Goal: Contribute content: Contribute content

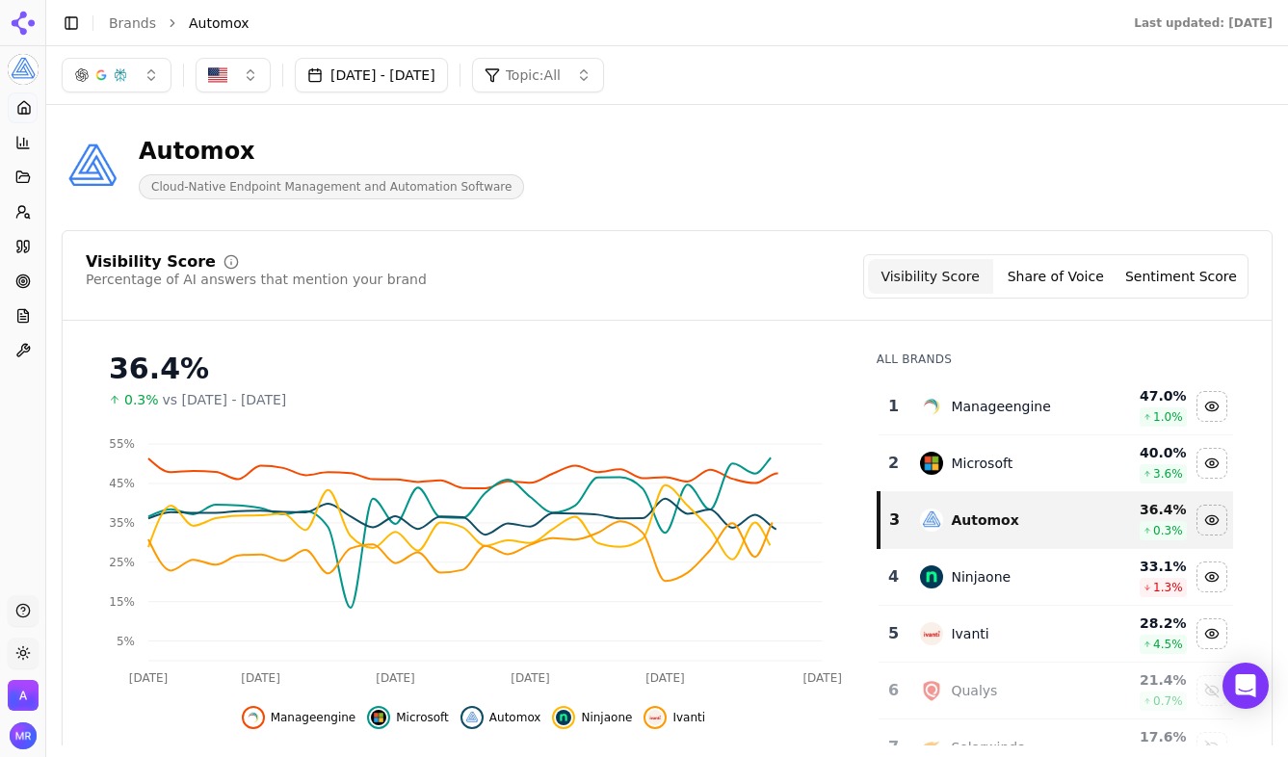
click at [604, 68] on button "Topic: All" at bounding box center [538, 75] width 132 height 35
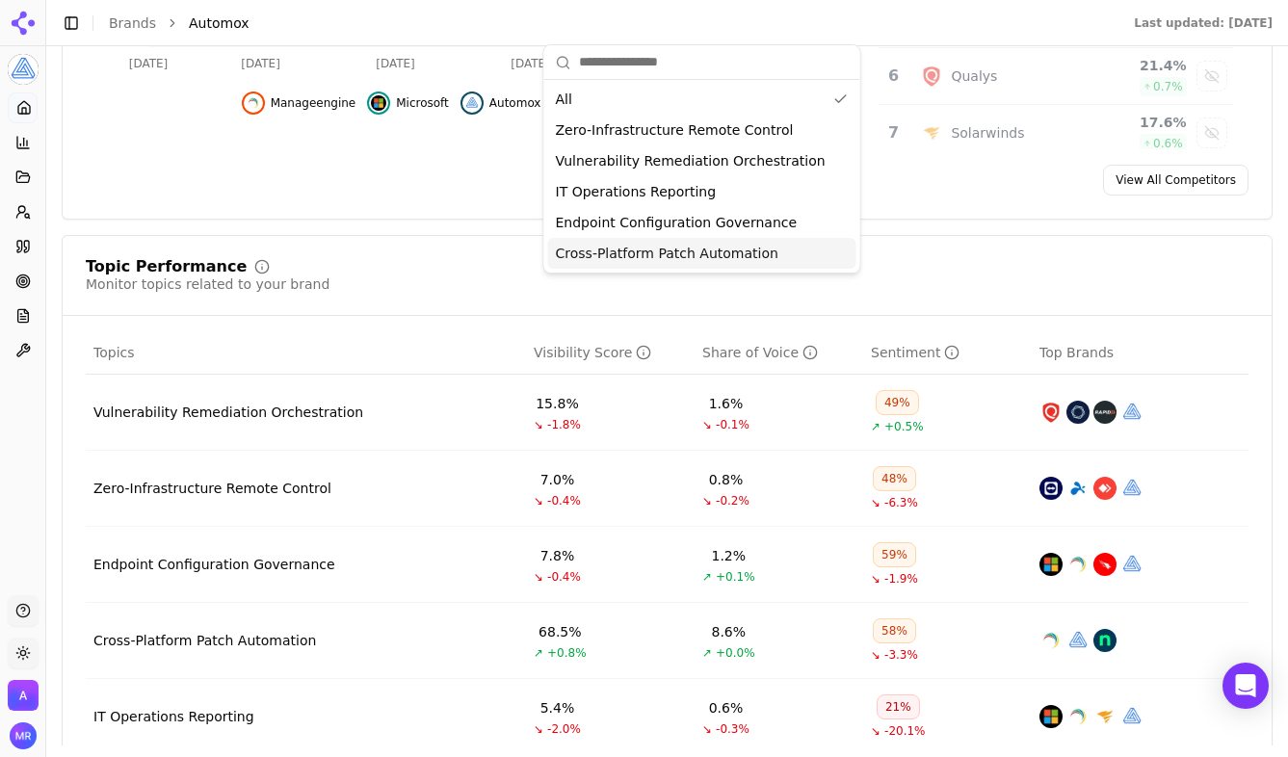
scroll to position [616, 0]
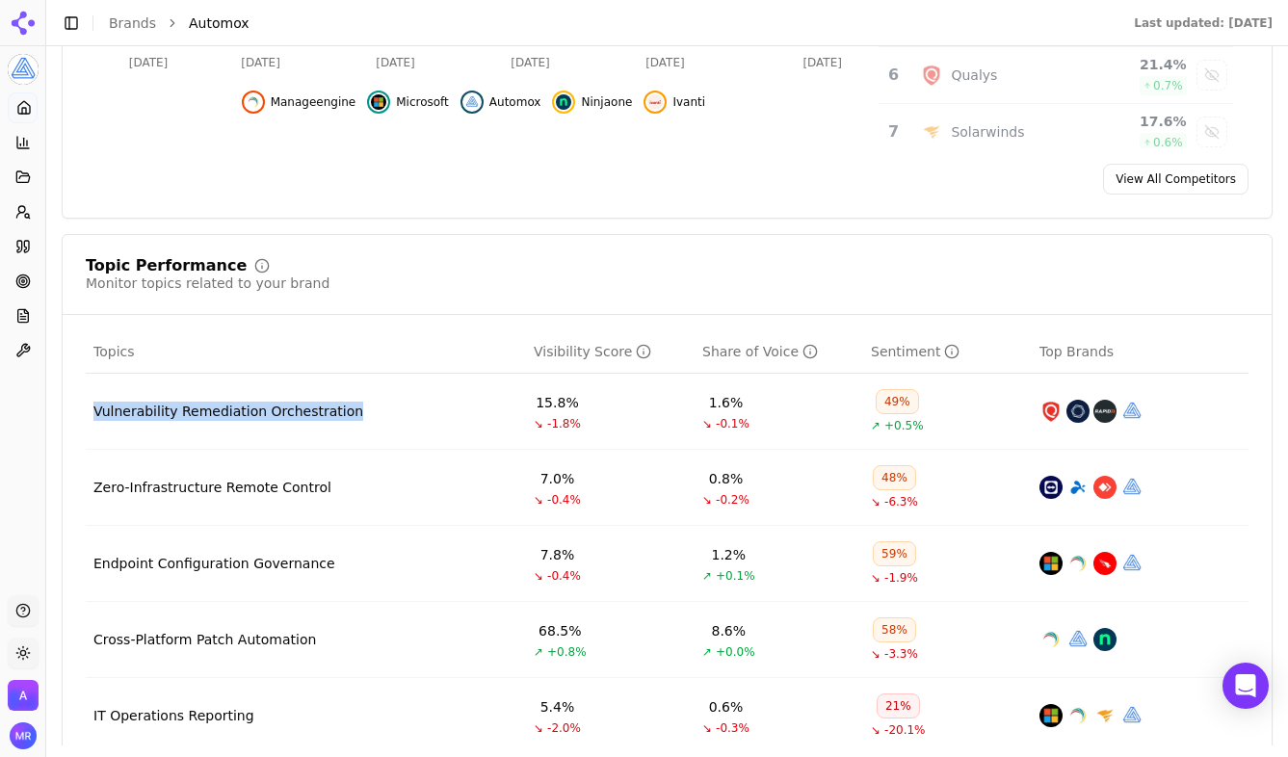
drag, startPoint x: 356, startPoint y: 414, endPoint x: 89, endPoint y: 417, distance: 266.9
click at [89, 417] on td "Vulnerability Remediation Orchestration" at bounding box center [306, 412] width 440 height 76
copy div "Vulnerability Remediation Orchestration"
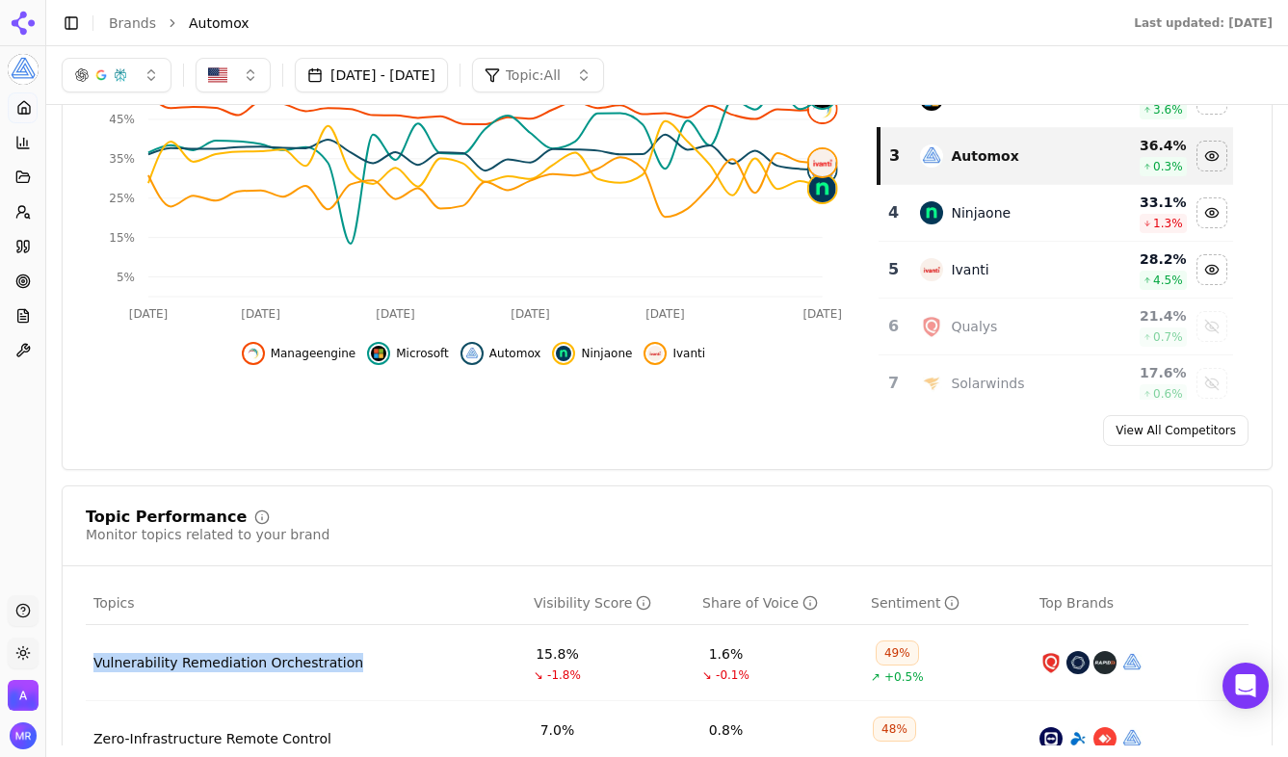
scroll to position [0, 0]
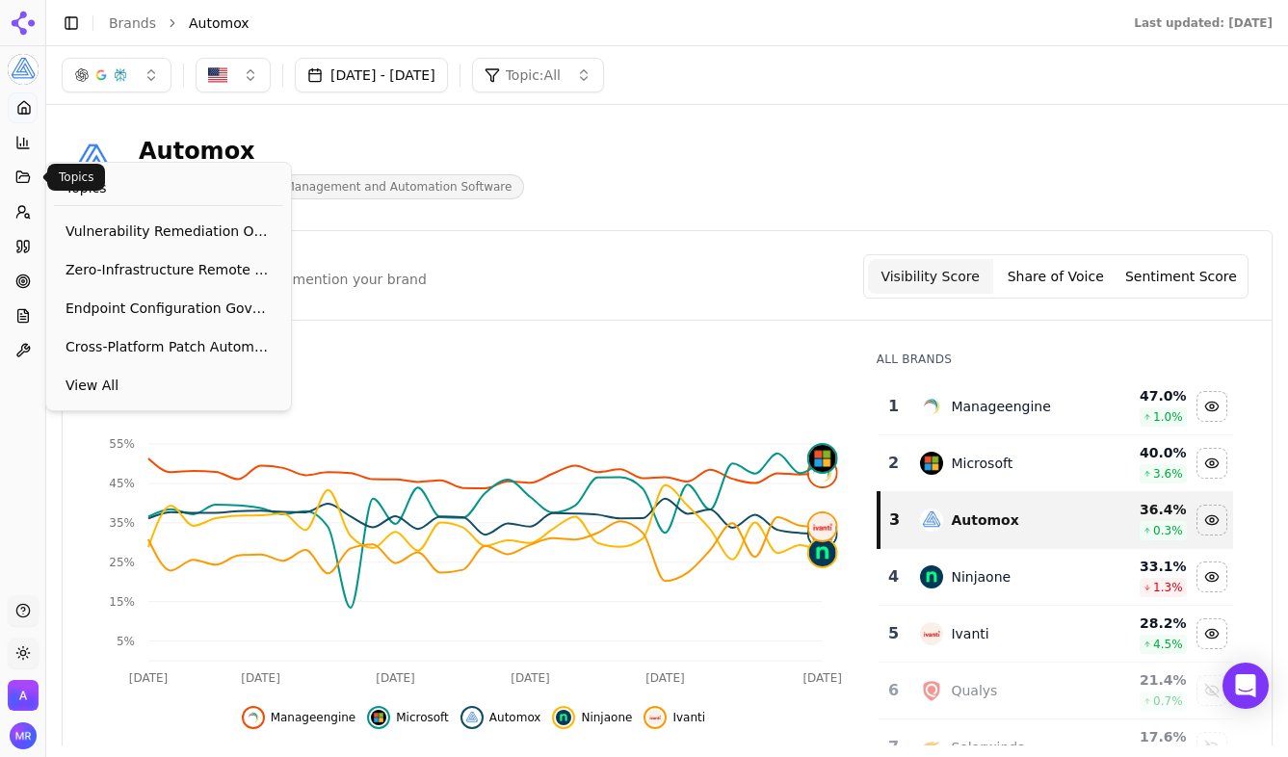
click at [27, 166] on button "Topics" at bounding box center [23, 177] width 30 height 31
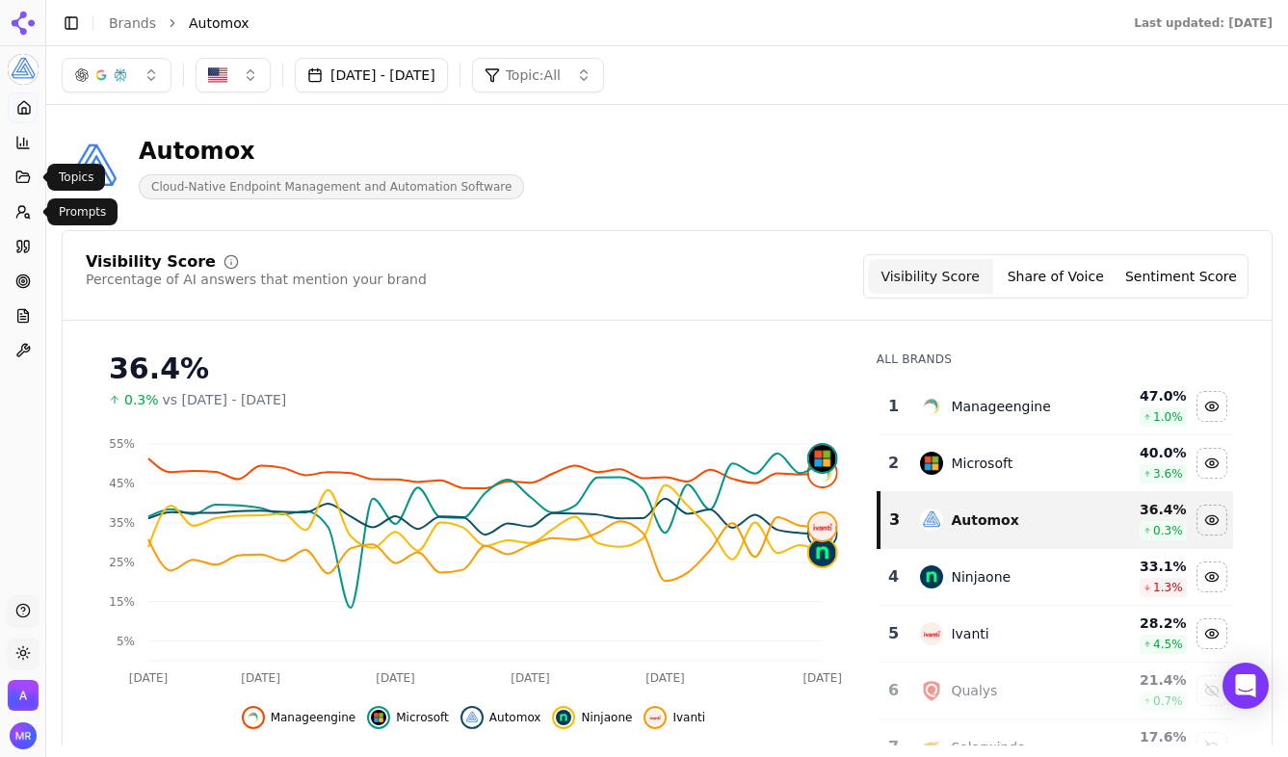
click at [18, 172] on icon at bounding box center [22, 177] width 13 height 11
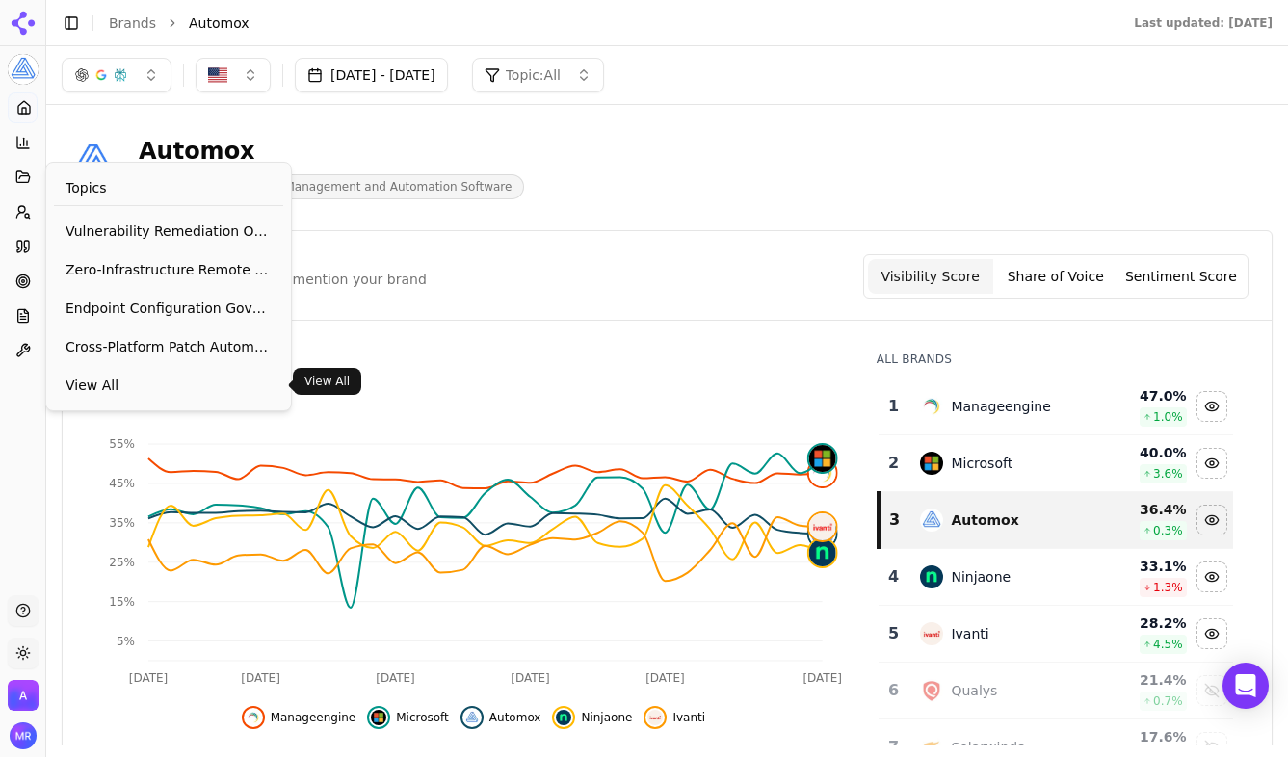
click at [86, 394] on span "View All" at bounding box center [169, 385] width 206 height 19
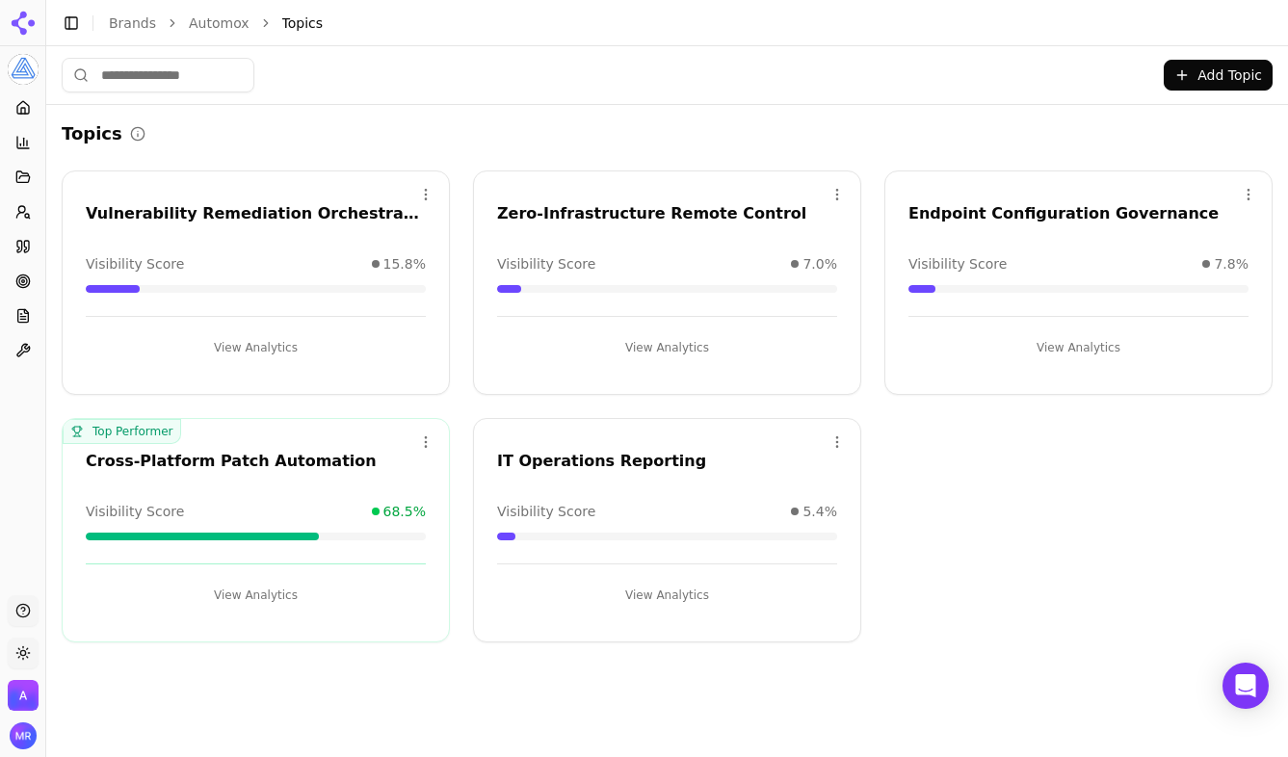
click at [1230, 82] on button "Add Topic" at bounding box center [1218, 75] width 109 height 31
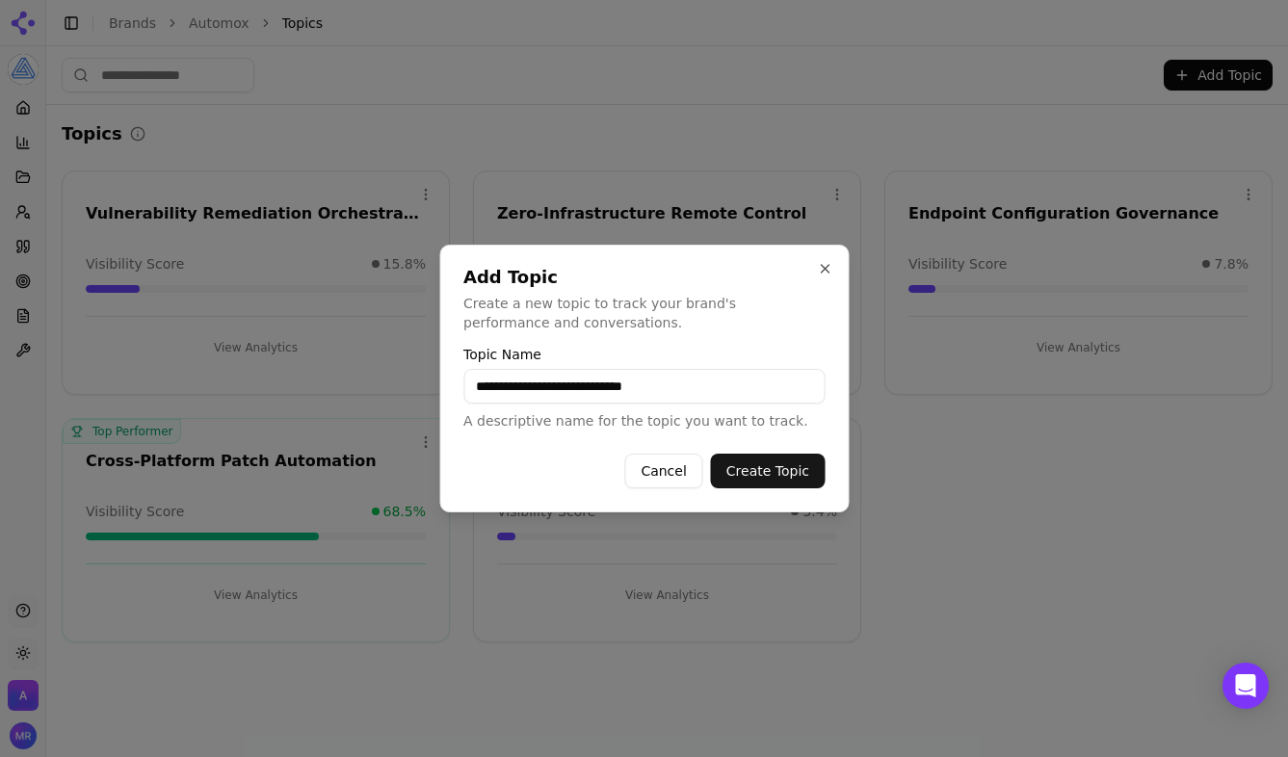
type input "**********"
click at [796, 469] on button "Create Topic" at bounding box center [768, 471] width 114 height 35
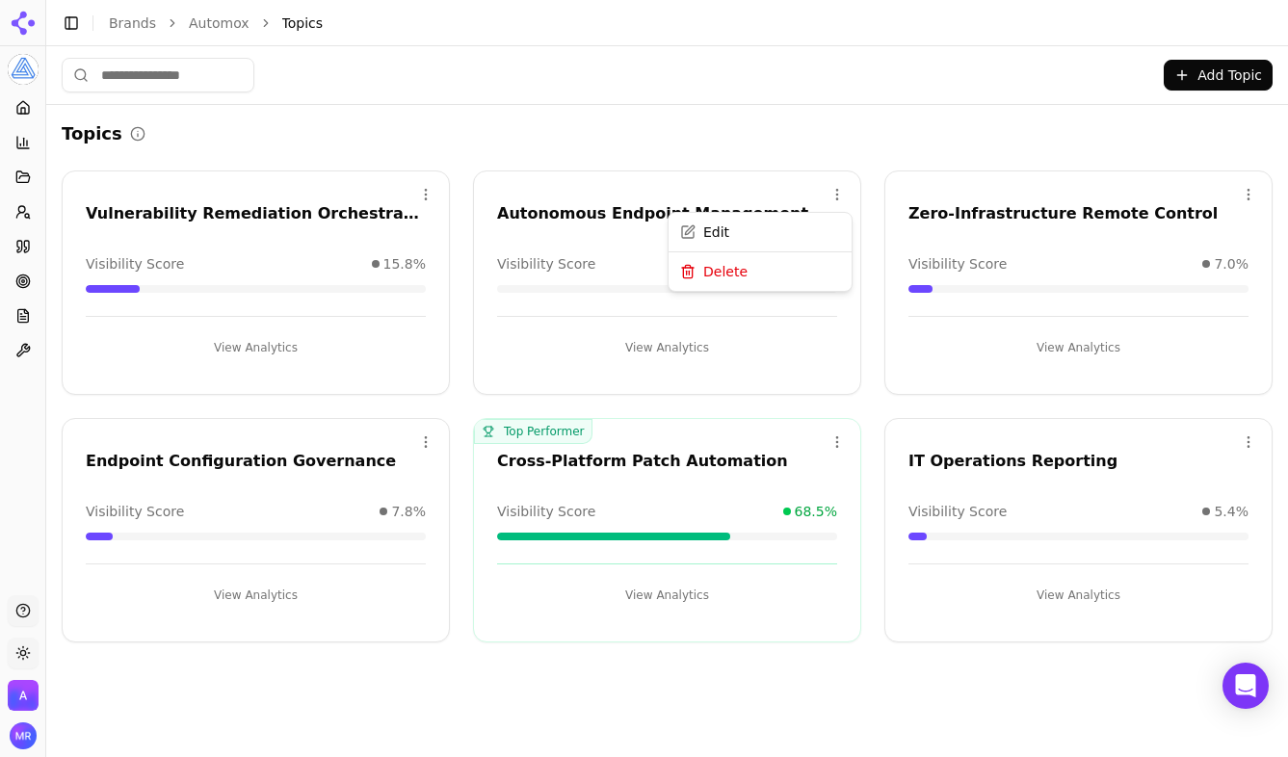
click at [835, 190] on html "Automox Platform Home Competition Topics Prompts Citations Optimize Reports Too…" at bounding box center [644, 378] width 1288 height 757
click at [741, 189] on html "Automox Platform Home Competition Topics Prompts Citations Optimize Reports Too…" at bounding box center [644, 378] width 1288 height 757
click at [641, 226] on div "Autonomous Endpoint Management" at bounding box center [667, 216] width 386 height 29
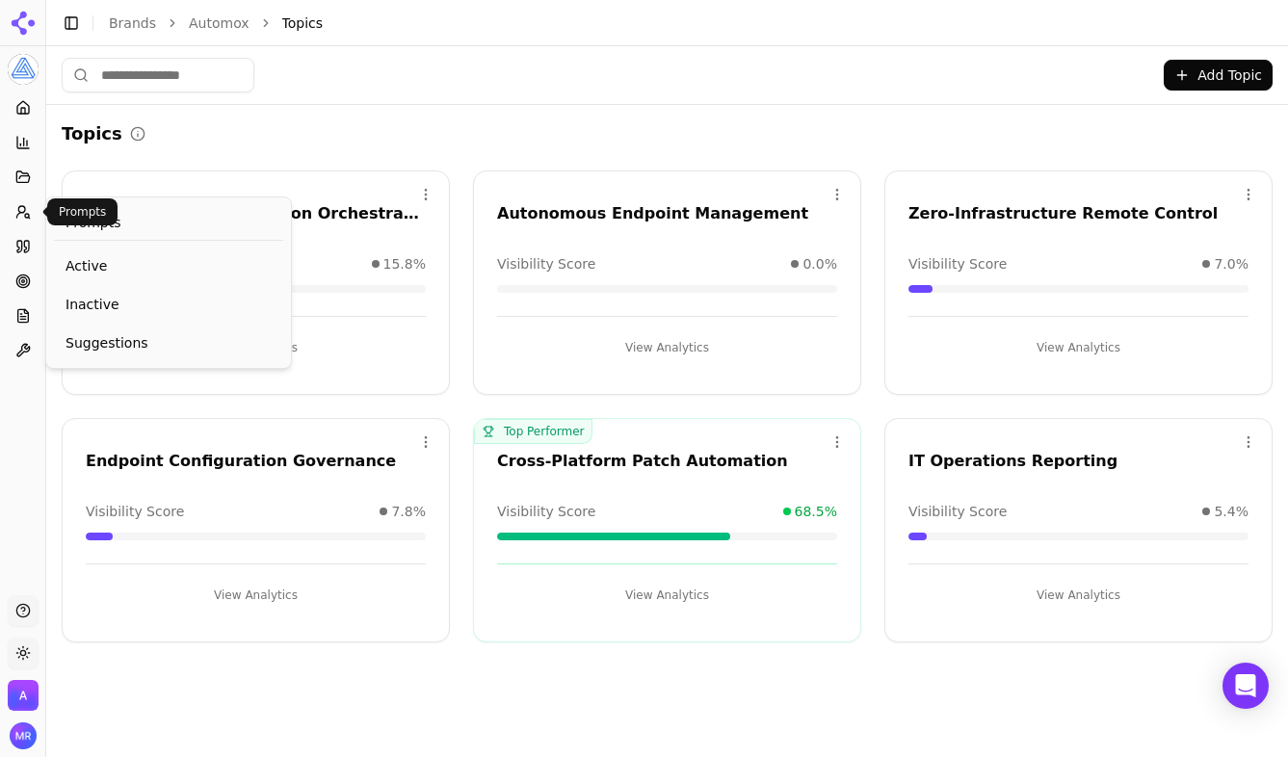
click at [27, 209] on icon at bounding box center [22, 211] width 15 height 15
click at [79, 269] on span "Active" at bounding box center [169, 265] width 206 height 19
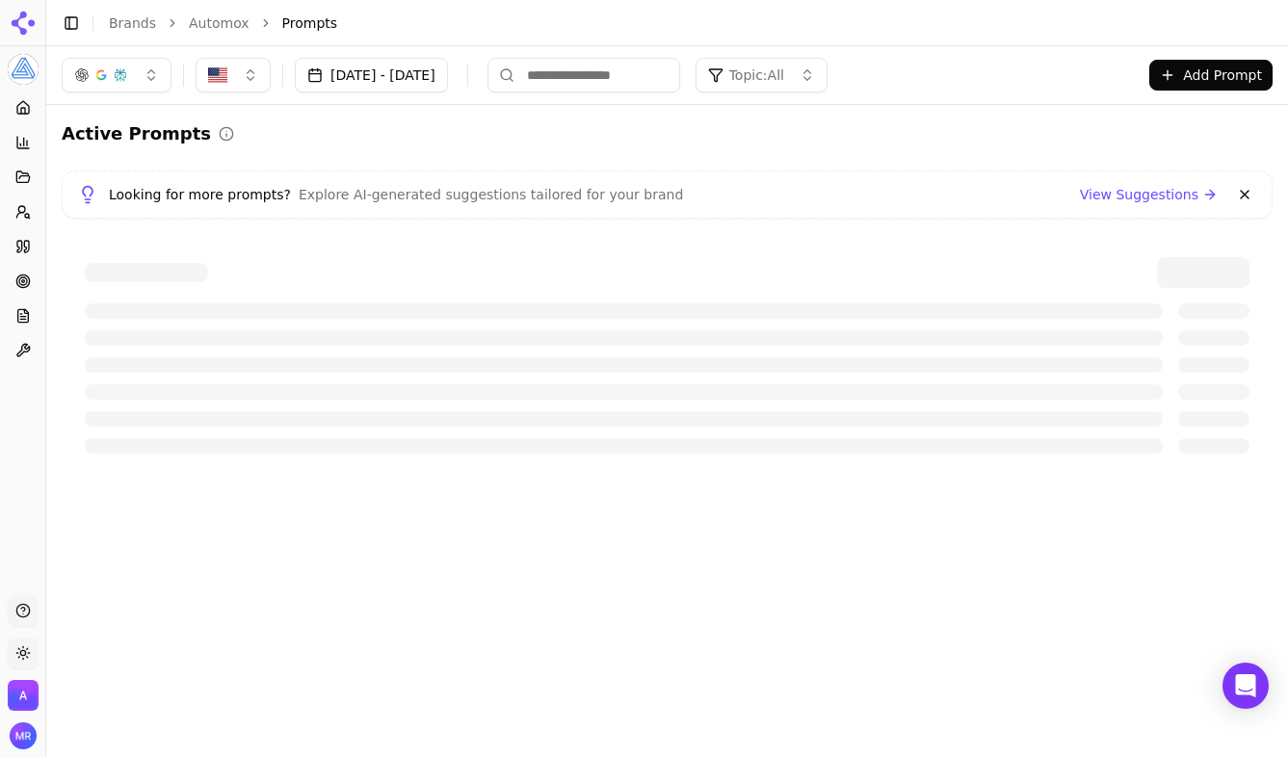
click at [1204, 67] on button "Add Prompt" at bounding box center [1211, 75] width 123 height 31
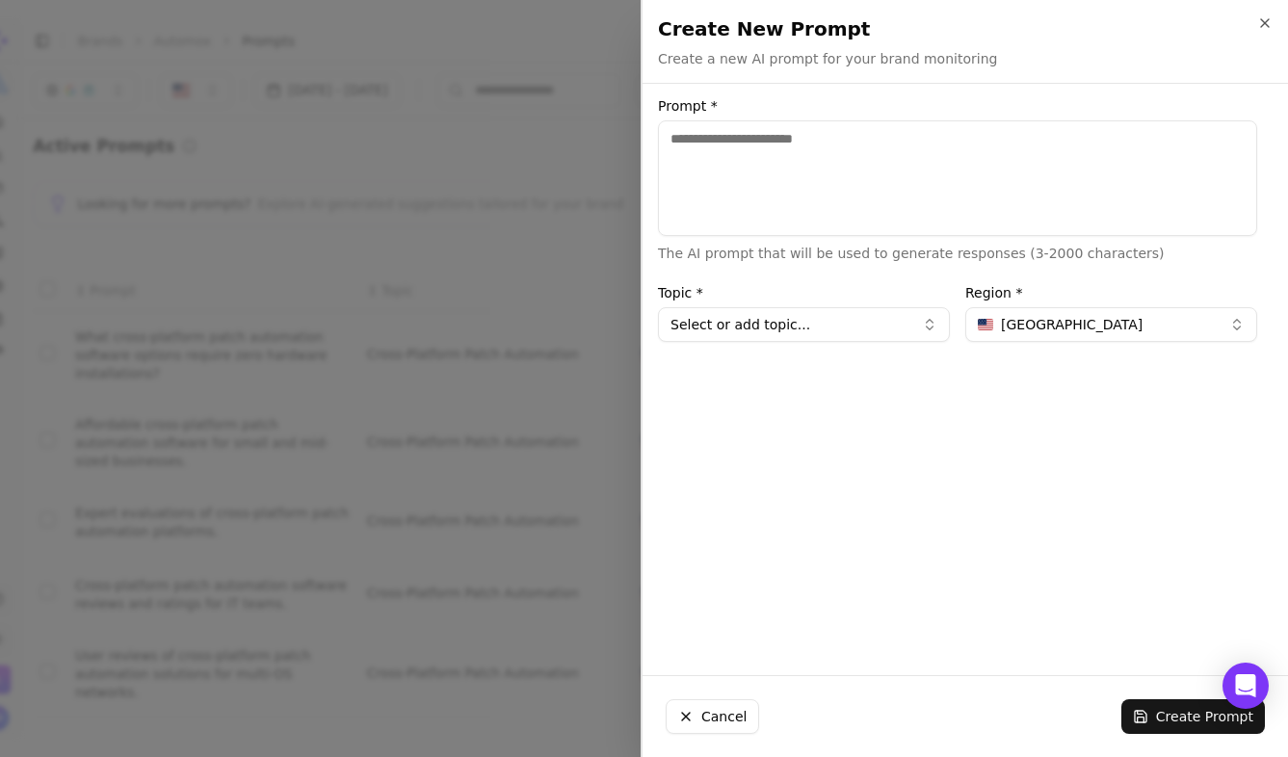
click at [785, 336] on button "Select or add topic..." at bounding box center [804, 324] width 292 height 35
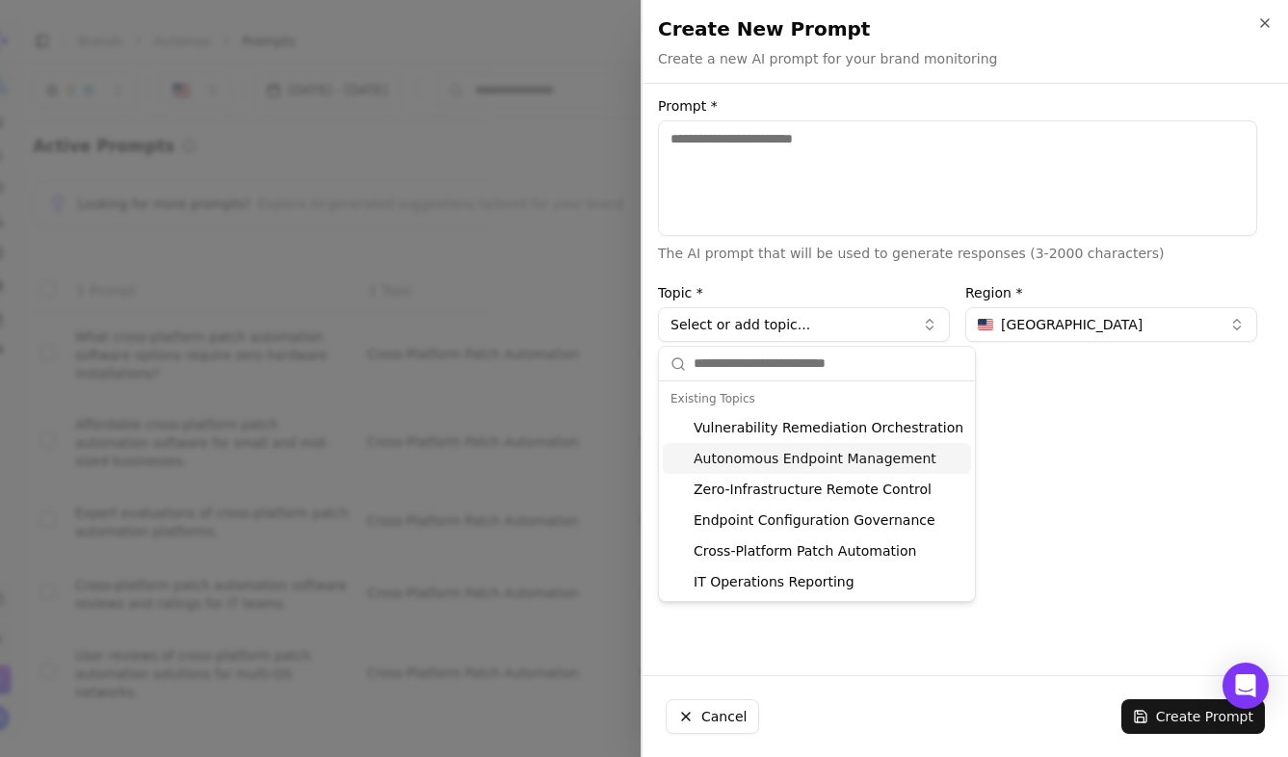
click at [785, 448] on div "Autonomous Endpoint Management" at bounding box center [817, 458] width 308 height 31
type input "**********"
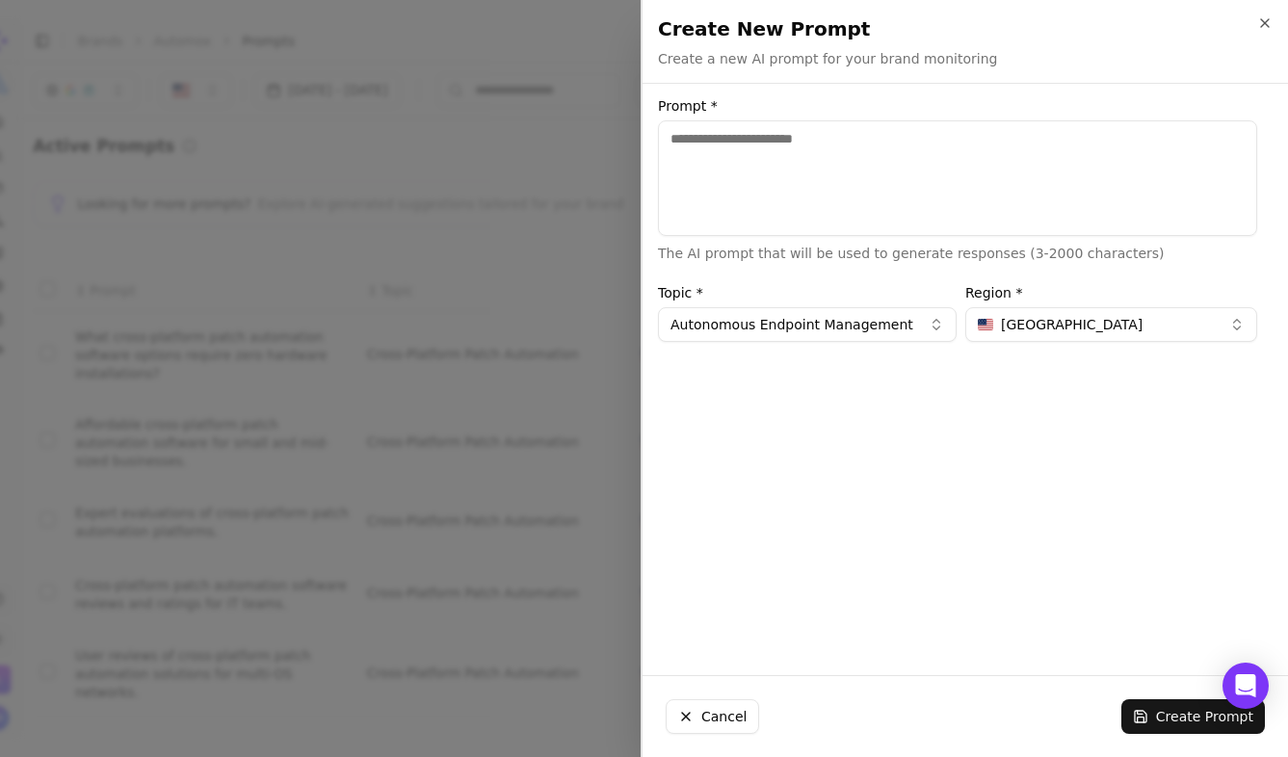
click at [745, 159] on textarea "Prompt *" at bounding box center [957, 178] width 599 height 116
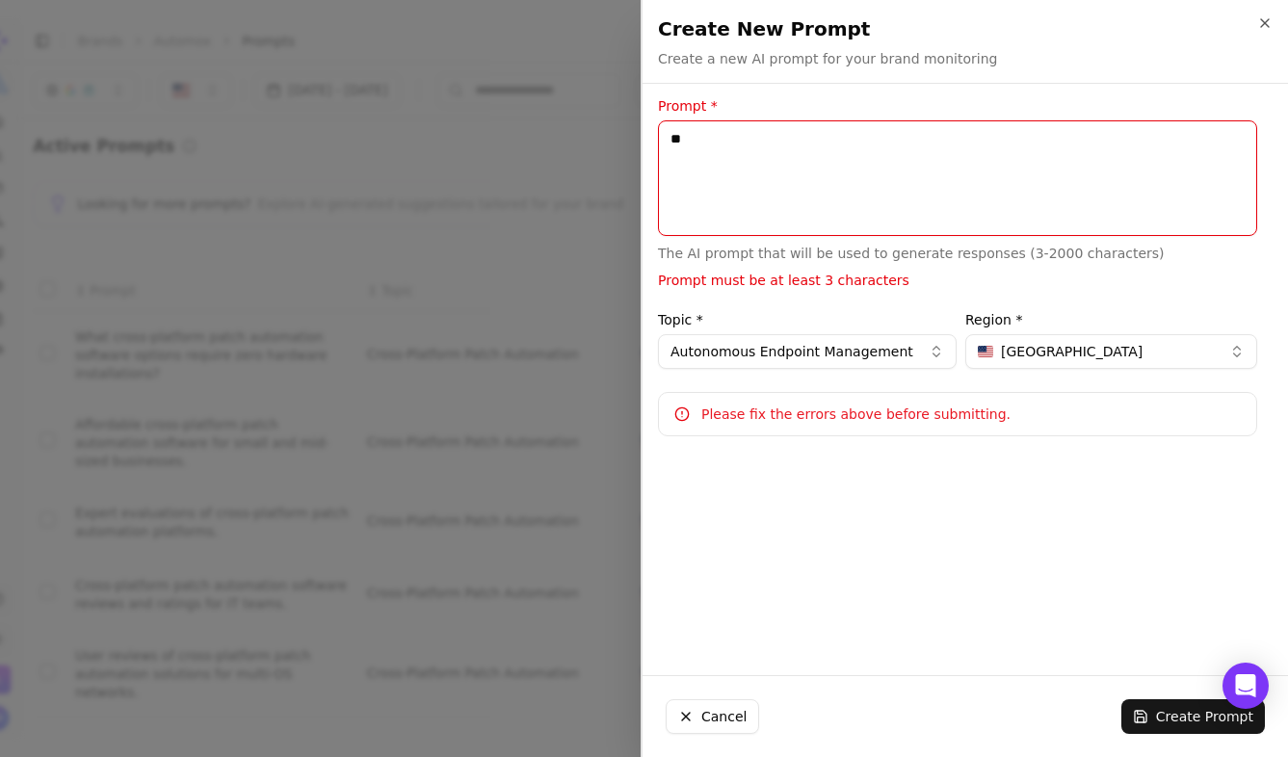
type textarea "*"
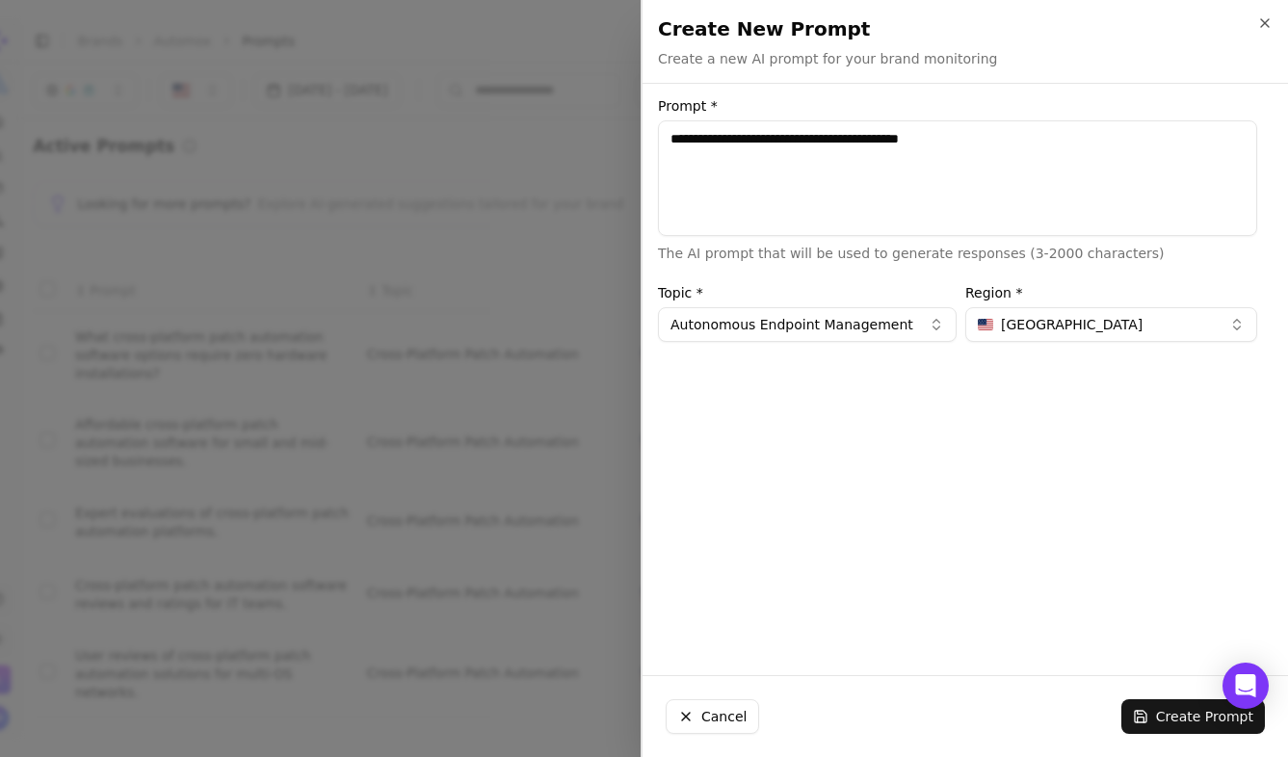
type textarea "**********"
click at [1163, 719] on button "Create Prompt" at bounding box center [1194, 717] width 144 height 35
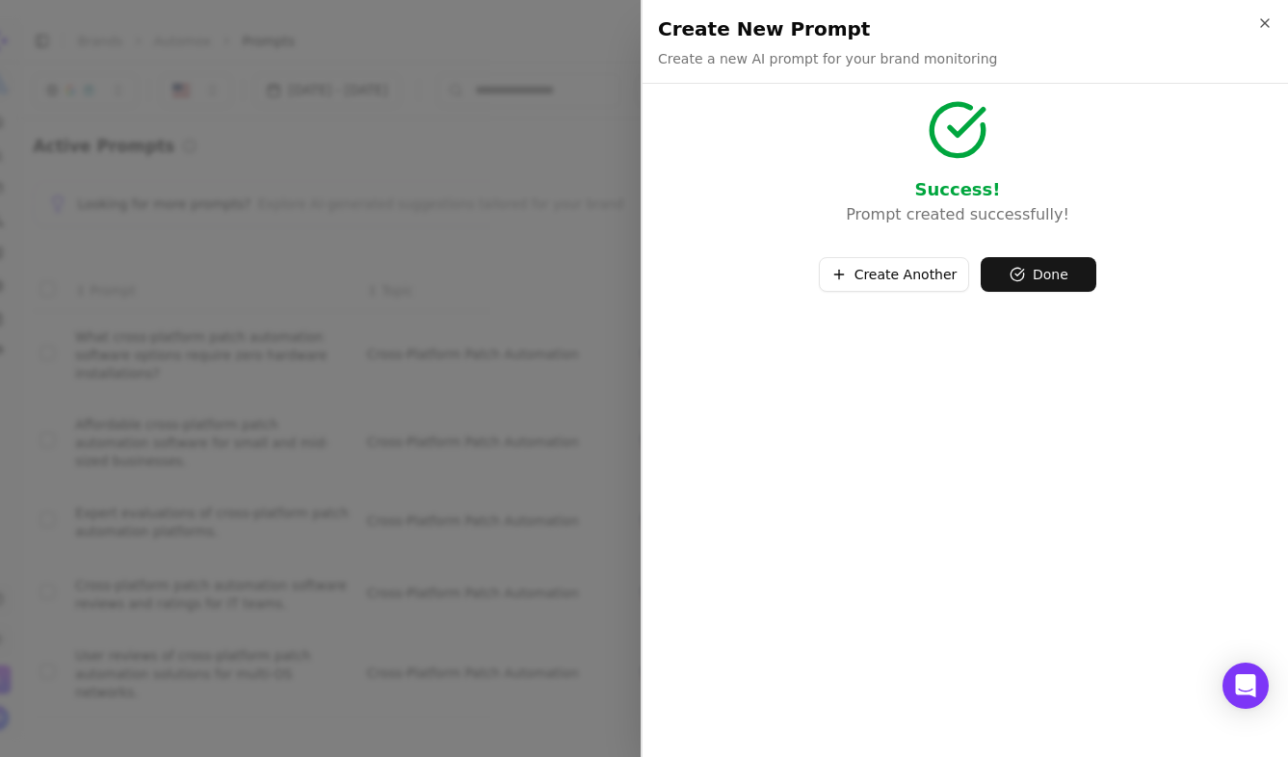
click at [935, 286] on button "Create Another" at bounding box center [894, 274] width 151 height 35
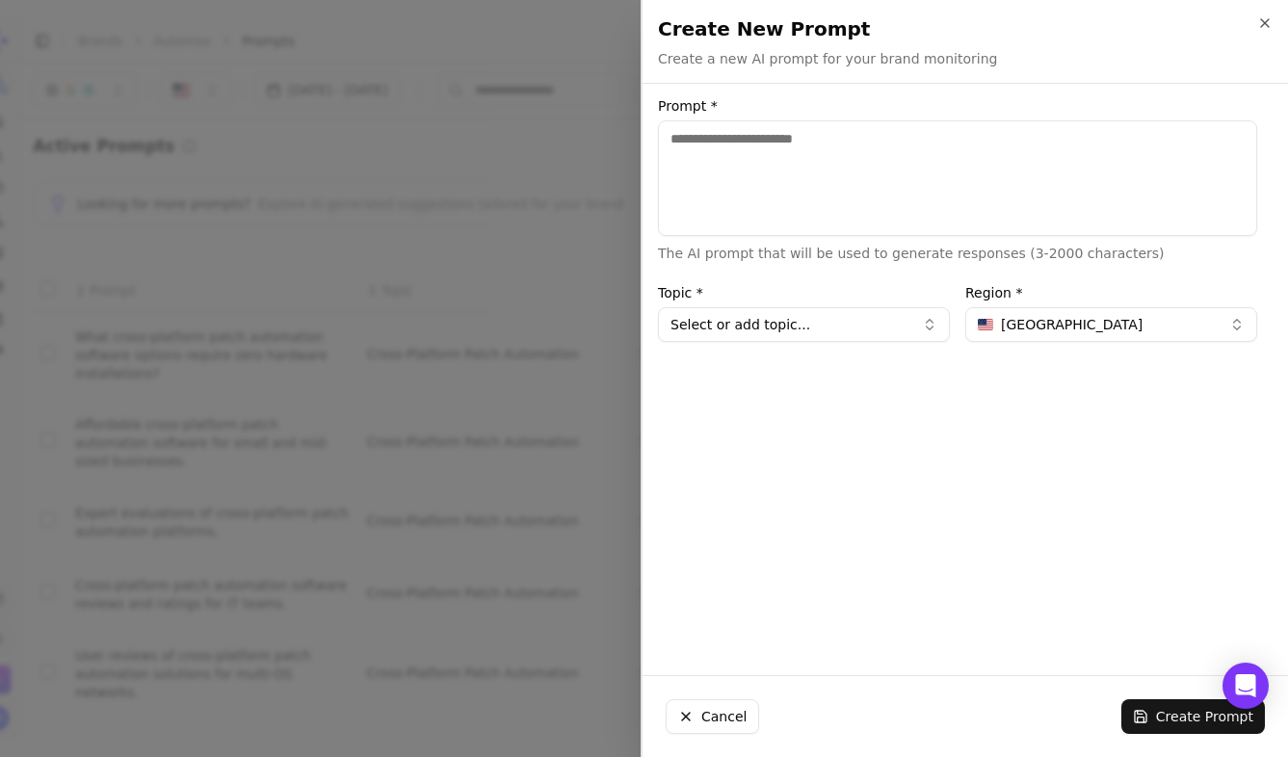
click at [841, 168] on textarea "Prompt *" at bounding box center [957, 178] width 599 height 116
paste textarea "**********"
drag, startPoint x: 714, startPoint y: 139, endPoint x: 936, endPoint y: 142, distance: 221.6
click at [936, 142] on textarea "**********" at bounding box center [957, 178] width 599 height 116
type textarea "**********"
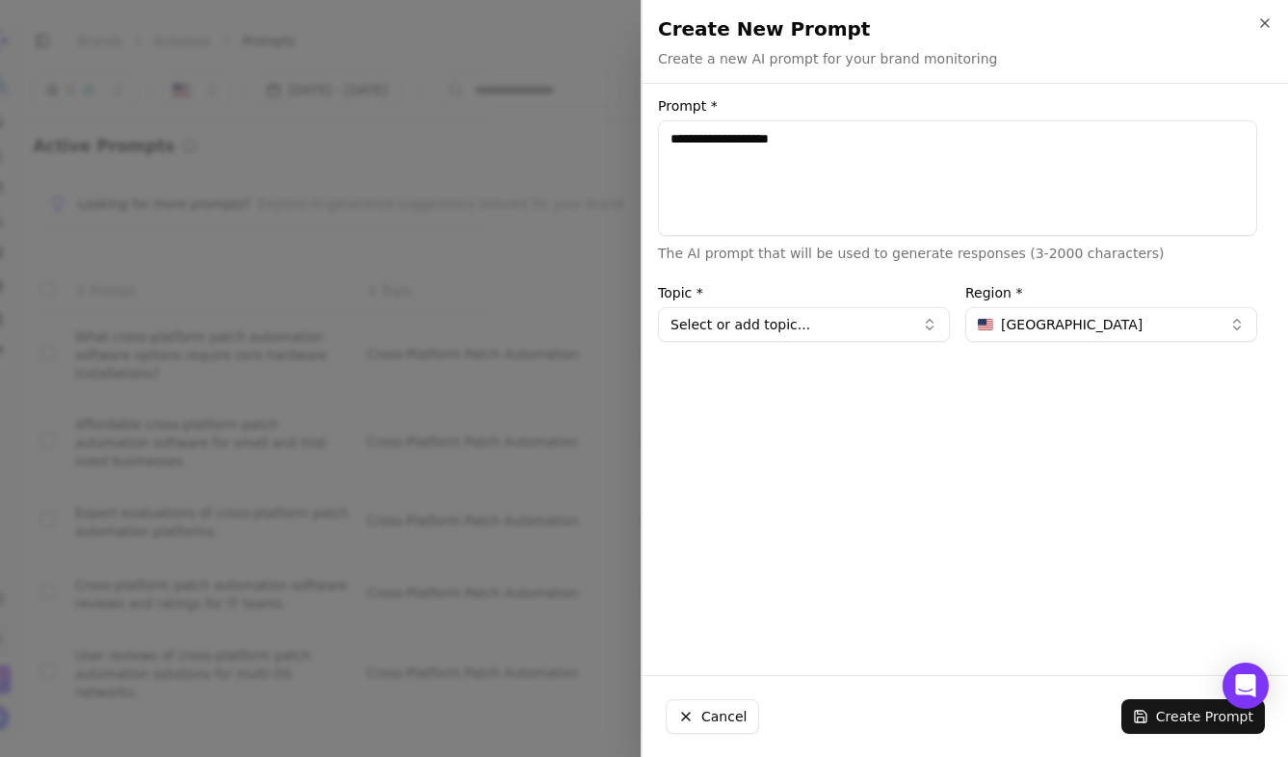
click at [901, 312] on button "Select or add topic..." at bounding box center [804, 324] width 292 height 35
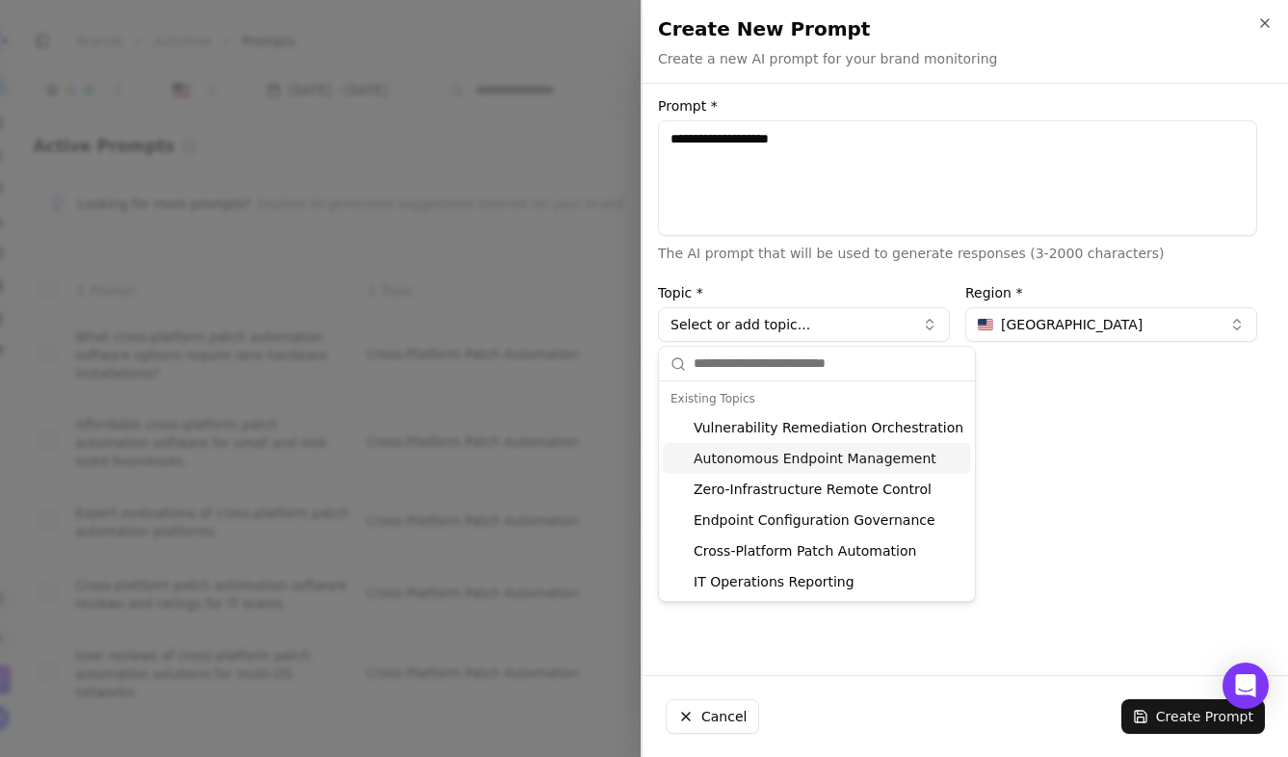
click at [860, 453] on div "Autonomous Endpoint Management" at bounding box center [817, 458] width 308 height 31
type input "**********"
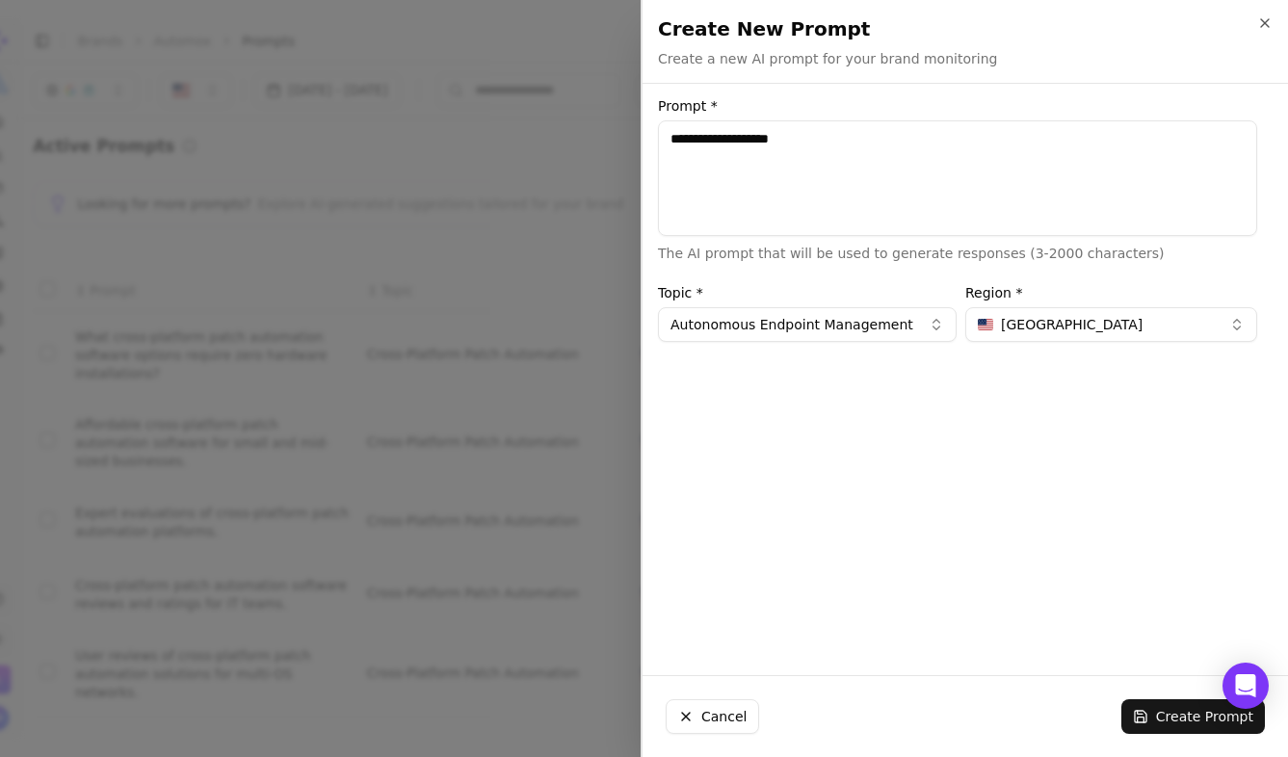
click at [1185, 715] on button "Create Prompt" at bounding box center [1194, 717] width 144 height 35
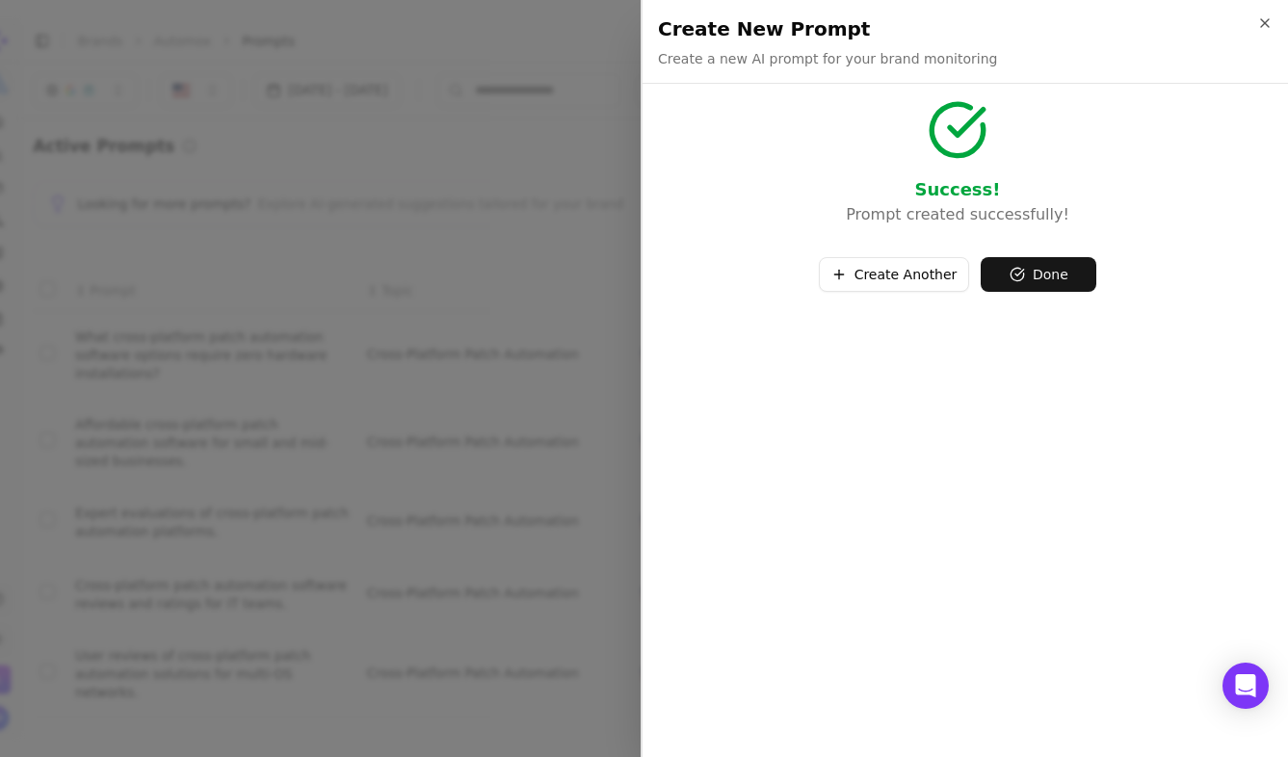
click at [865, 278] on button "Create Another" at bounding box center [894, 274] width 151 height 35
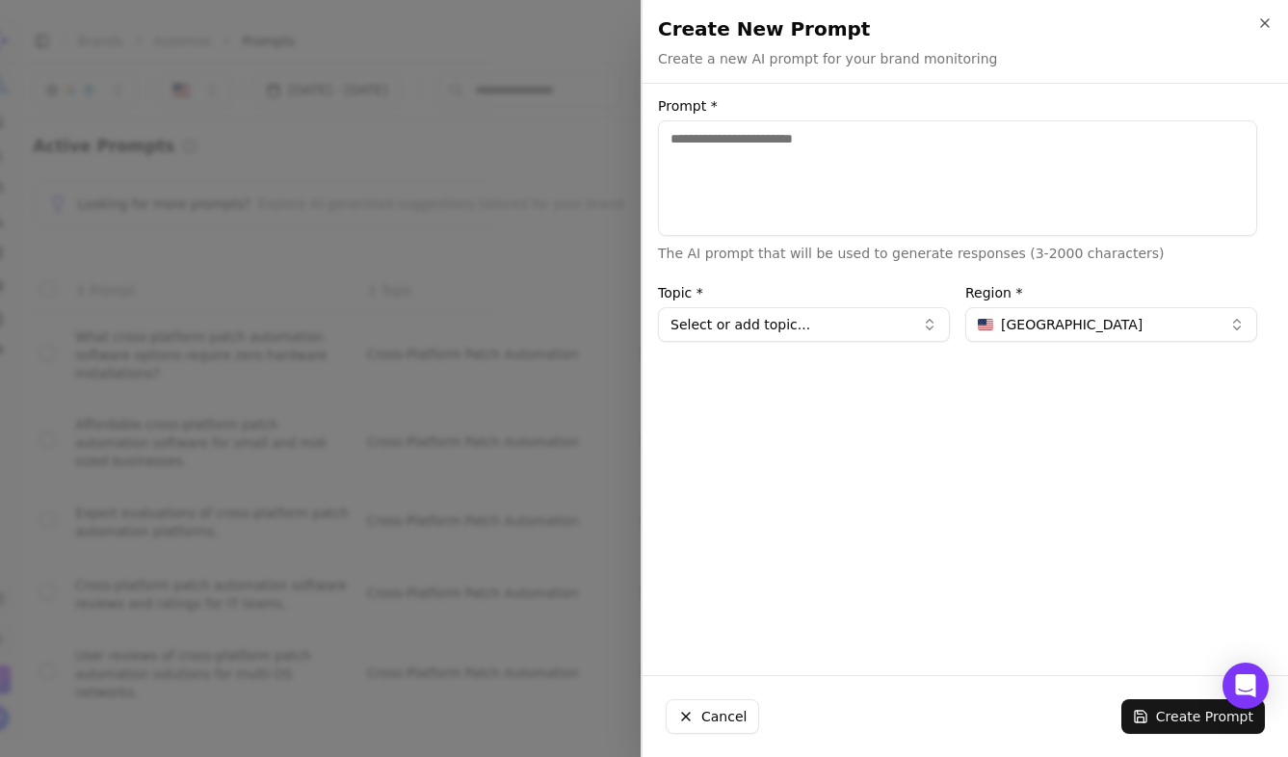
click at [796, 198] on textarea "Prompt *" at bounding box center [957, 178] width 599 height 116
paste textarea "**********"
type textarea "**********"
click at [768, 320] on button "Select or add topic..." at bounding box center [804, 324] width 292 height 35
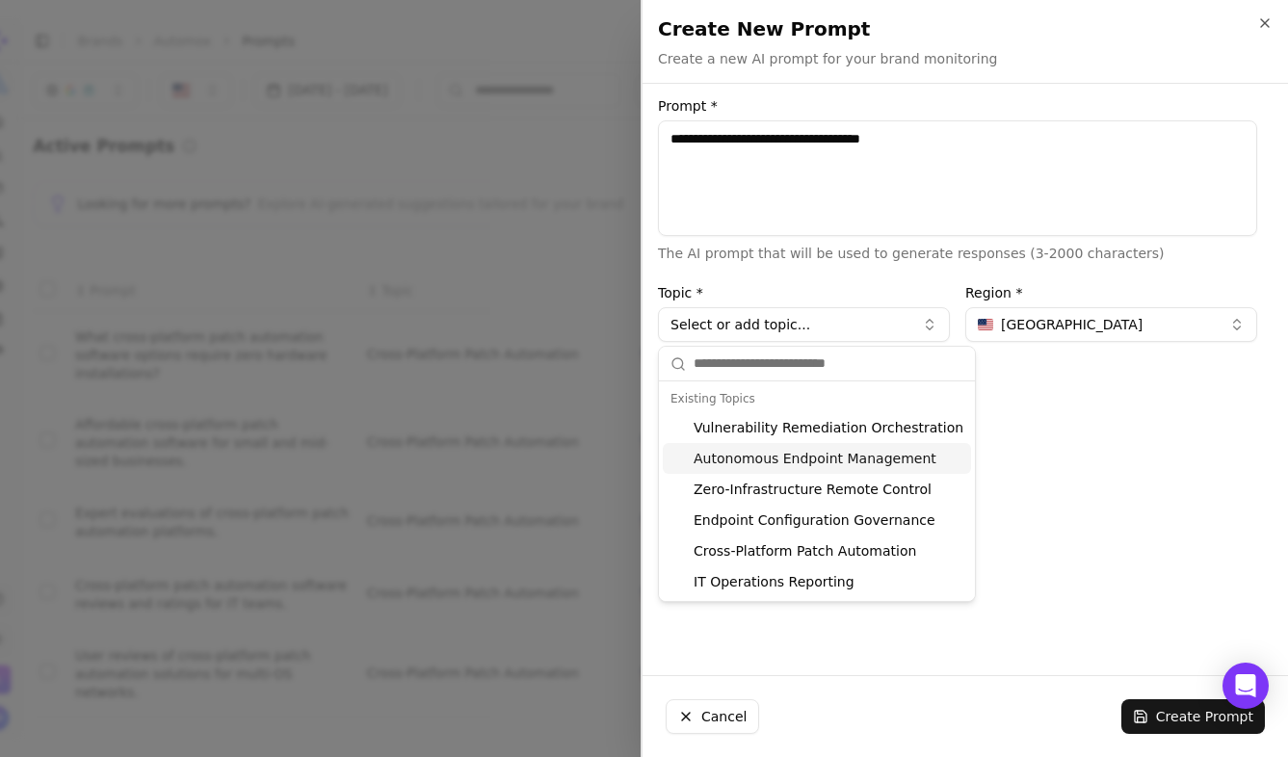
click at [784, 464] on div "Autonomous Endpoint Management" at bounding box center [817, 458] width 308 height 31
type input "**********"
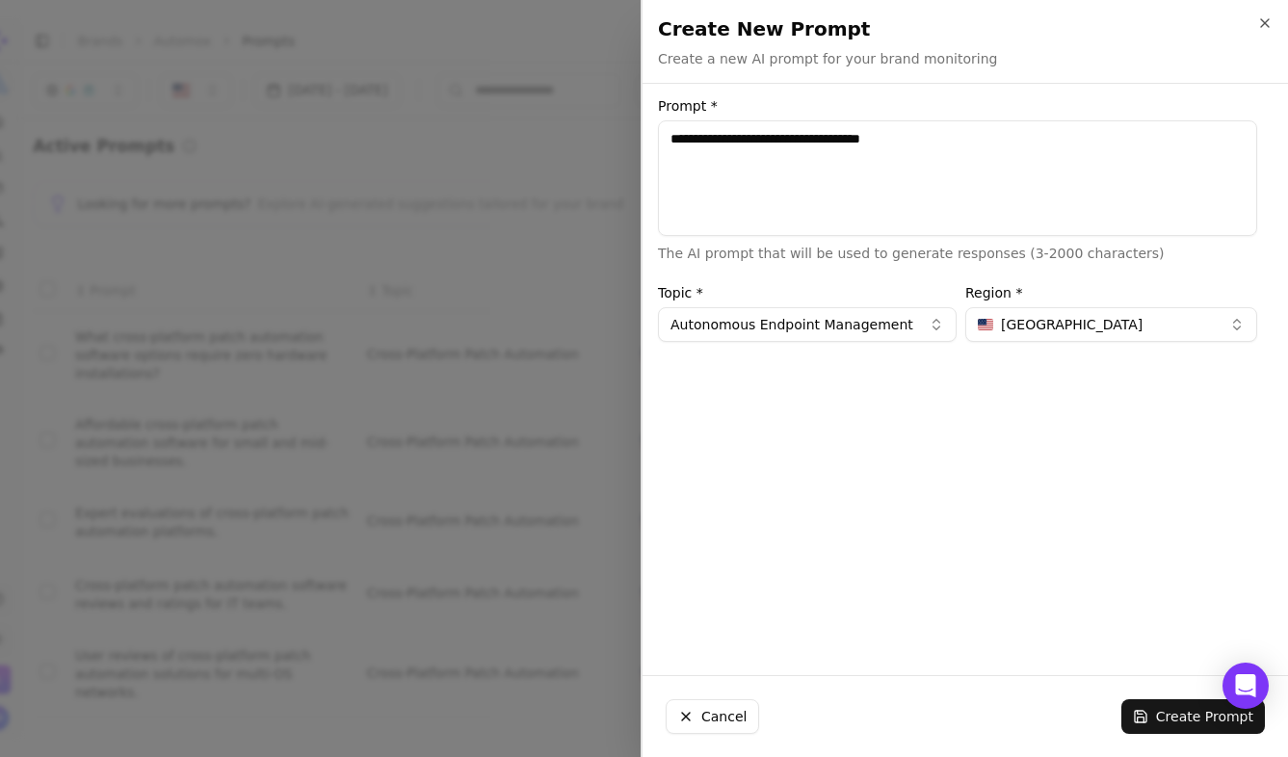
click at [1157, 711] on button "Create Prompt" at bounding box center [1194, 717] width 144 height 35
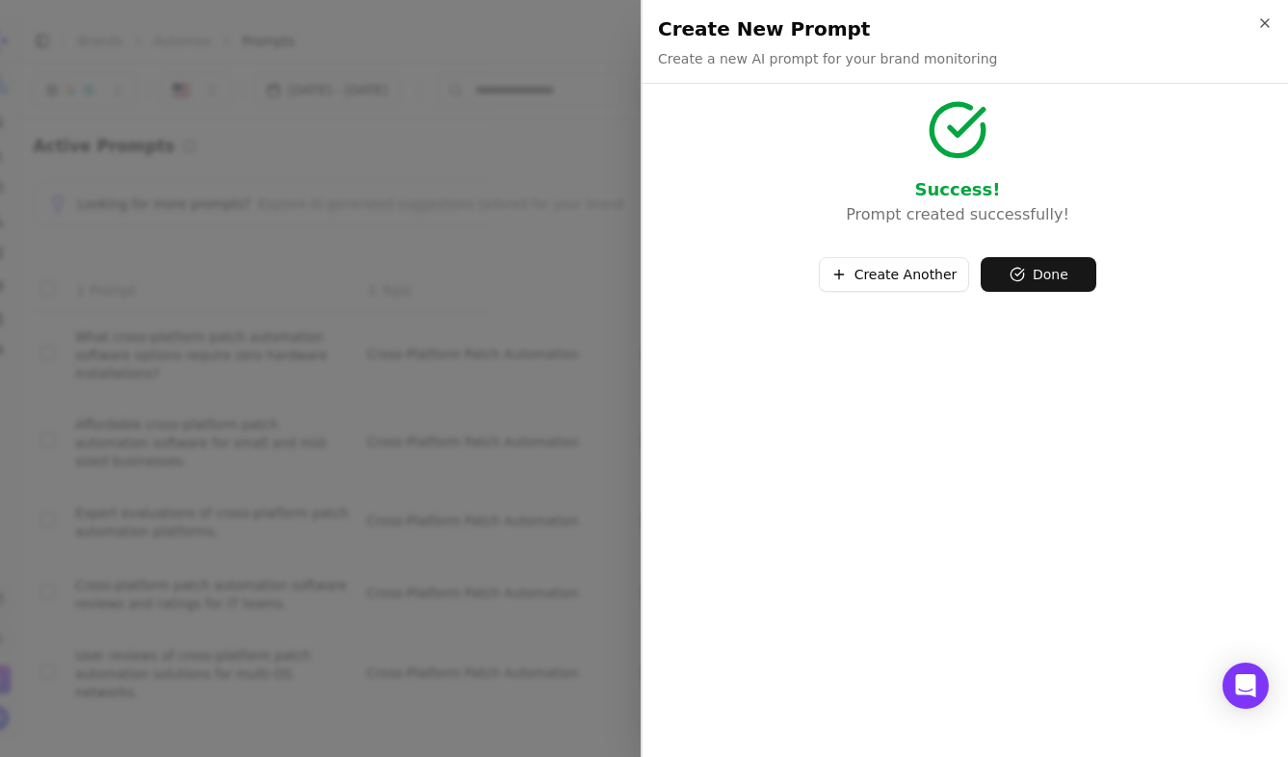
click at [861, 252] on div "Create Another Done" at bounding box center [957, 267] width 599 height 50
click at [858, 278] on button "Create Another" at bounding box center [894, 274] width 151 height 35
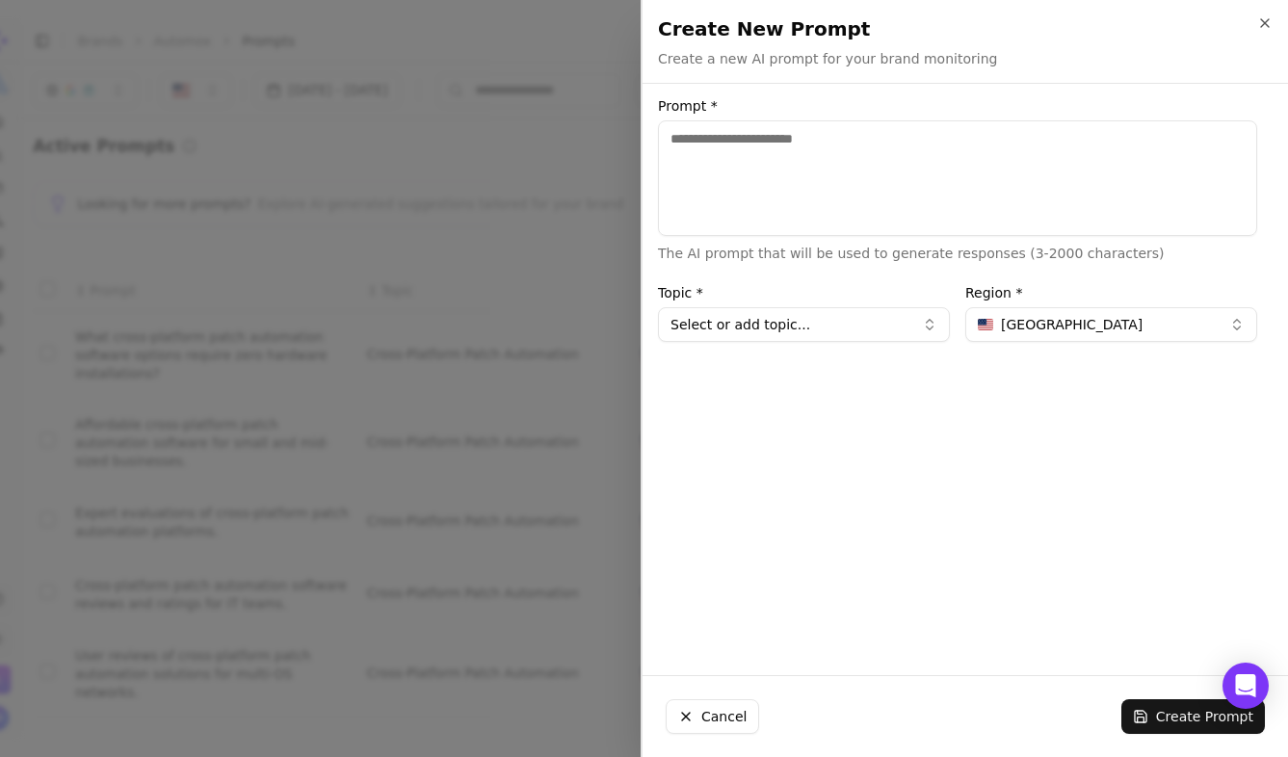
click at [804, 198] on textarea "Prompt *" at bounding box center [957, 178] width 599 height 116
type textarea "**********"
click at [880, 328] on button "Select or add topic..." at bounding box center [804, 324] width 292 height 35
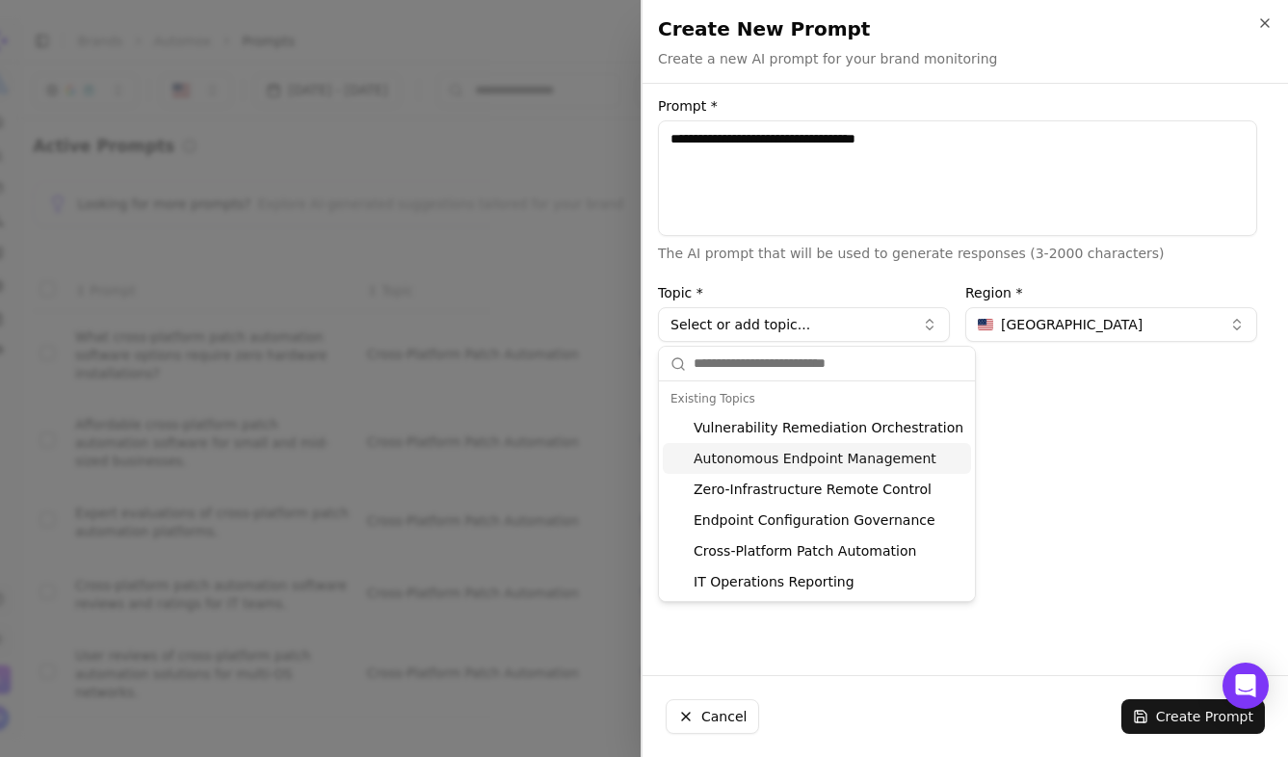
click at [836, 459] on div "Autonomous Endpoint Management" at bounding box center [817, 458] width 308 height 31
type input "**********"
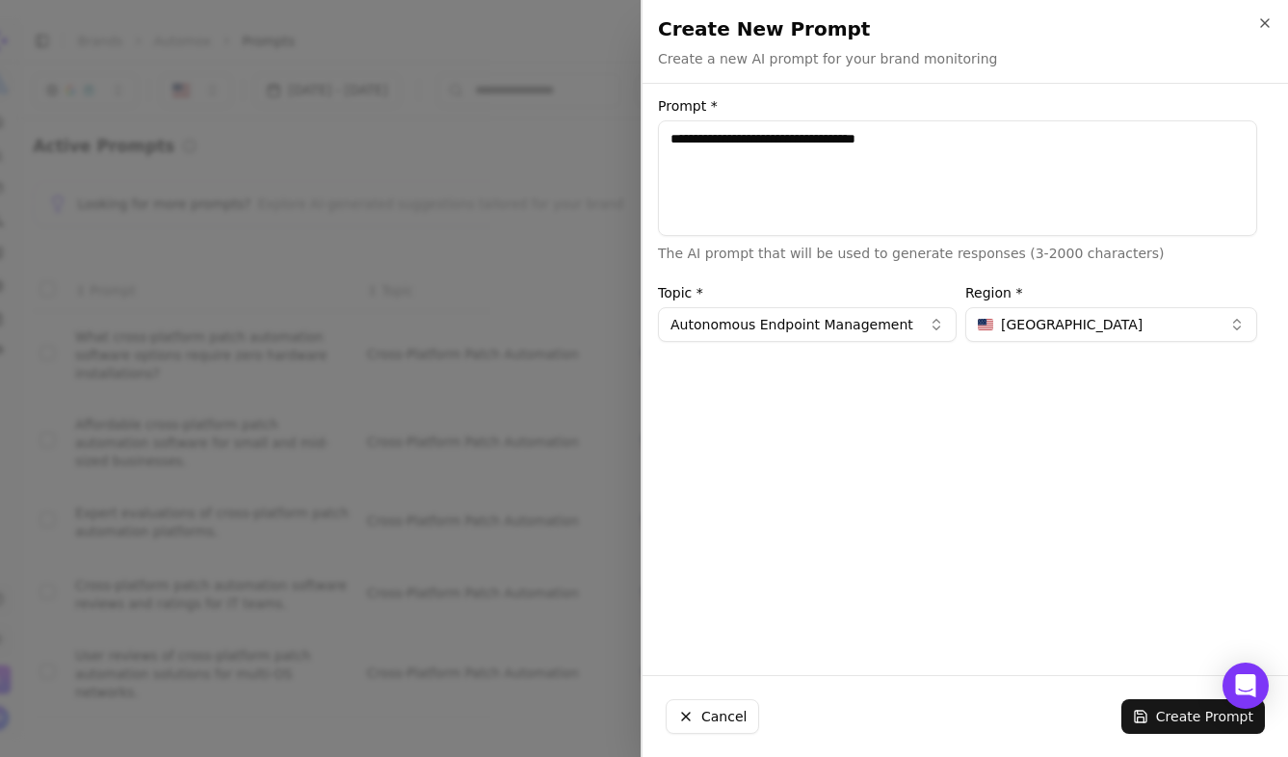
click at [1174, 721] on button "Create Prompt" at bounding box center [1194, 717] width 144 height 35
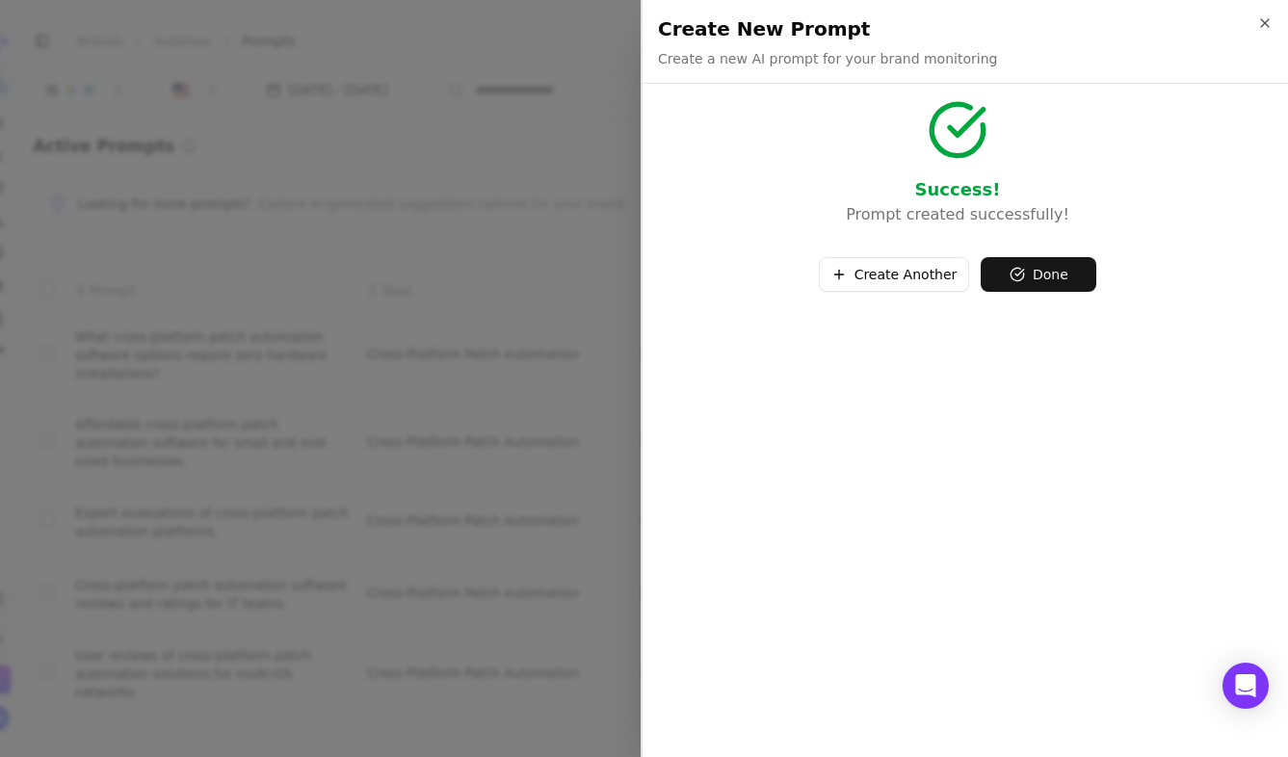
click at [915, 280] on button "Create Another" at bounding box center [894, 274] width 151 height 35
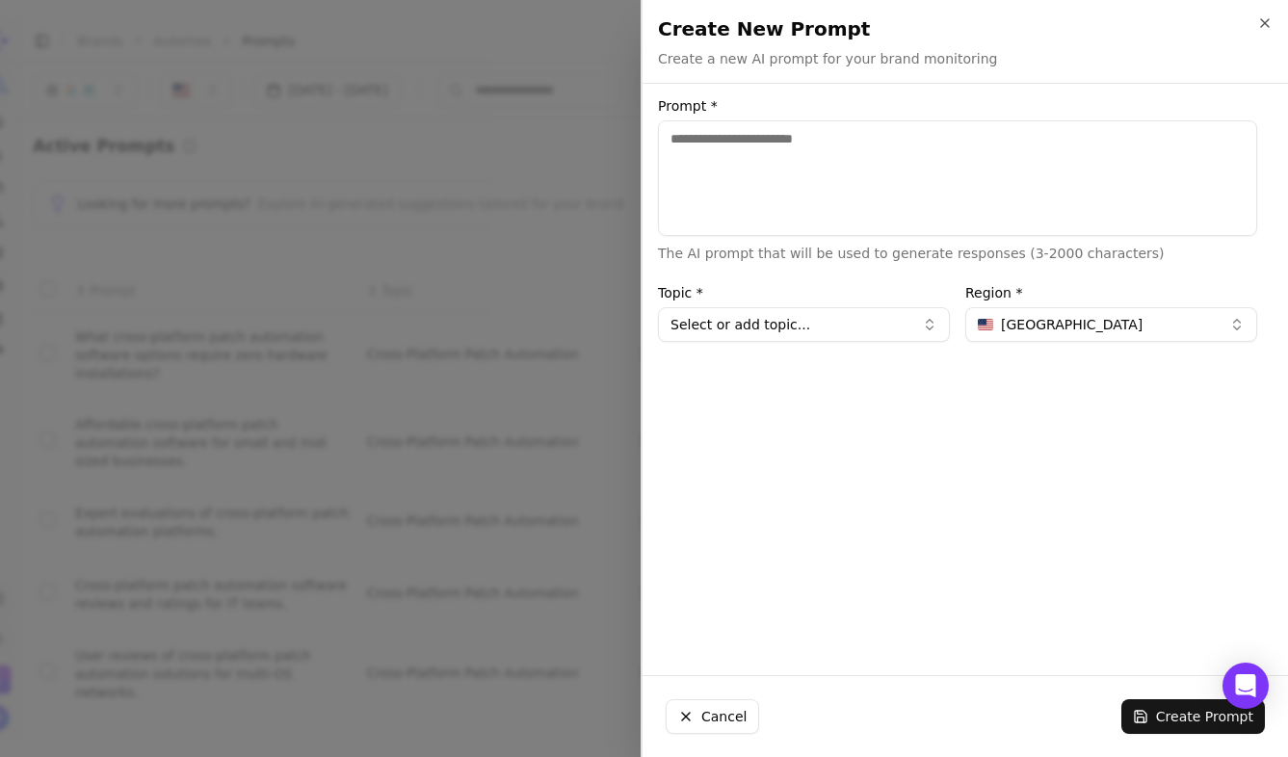
click at [838, 184] on textarea "Prompt *" at bounding box center [957, 178] width 599 height 116
click at [1262, 19] on icon "button" at bounding box center [1265, 23] width 8 height 8
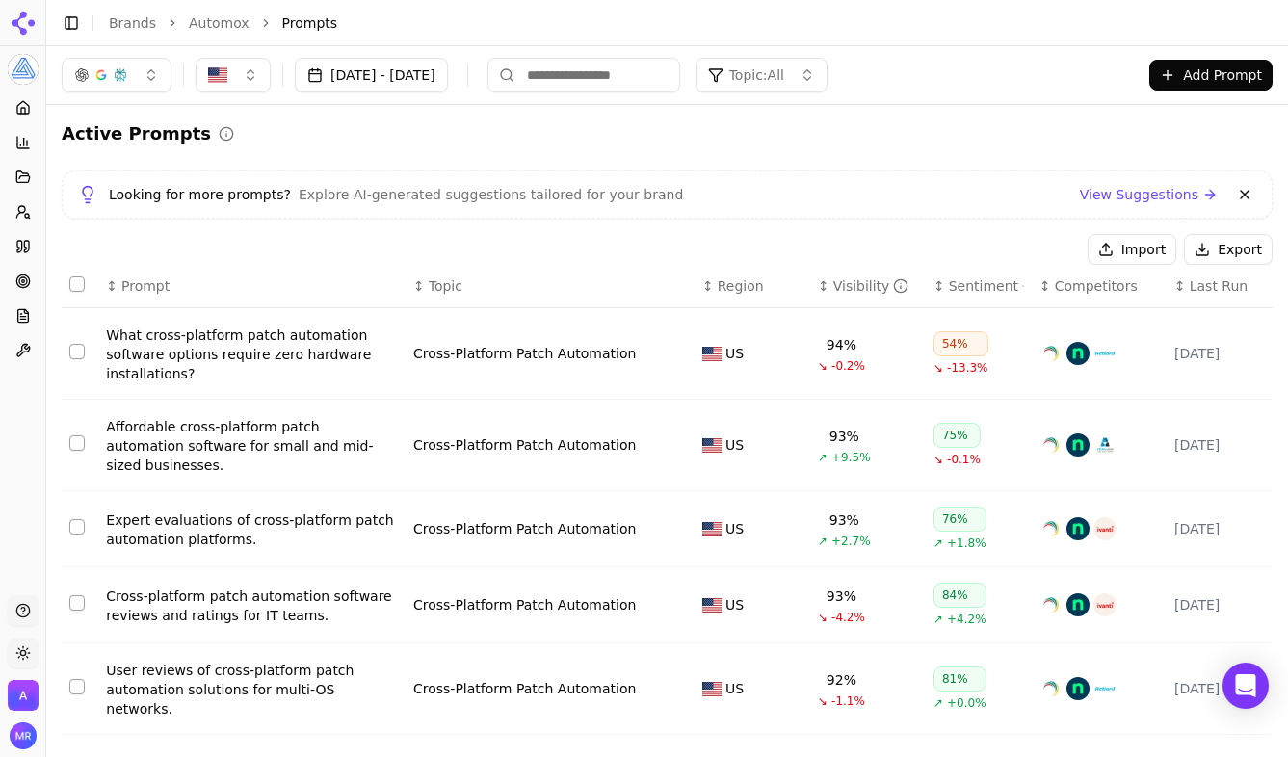
click at [1211, 296] on th "↕ Last Run" at bounding box center [1220, 286] width 106 height 43
click at [1218, 287] on span "Last Run" at bounding box center [1219, 286] width 58 height 19
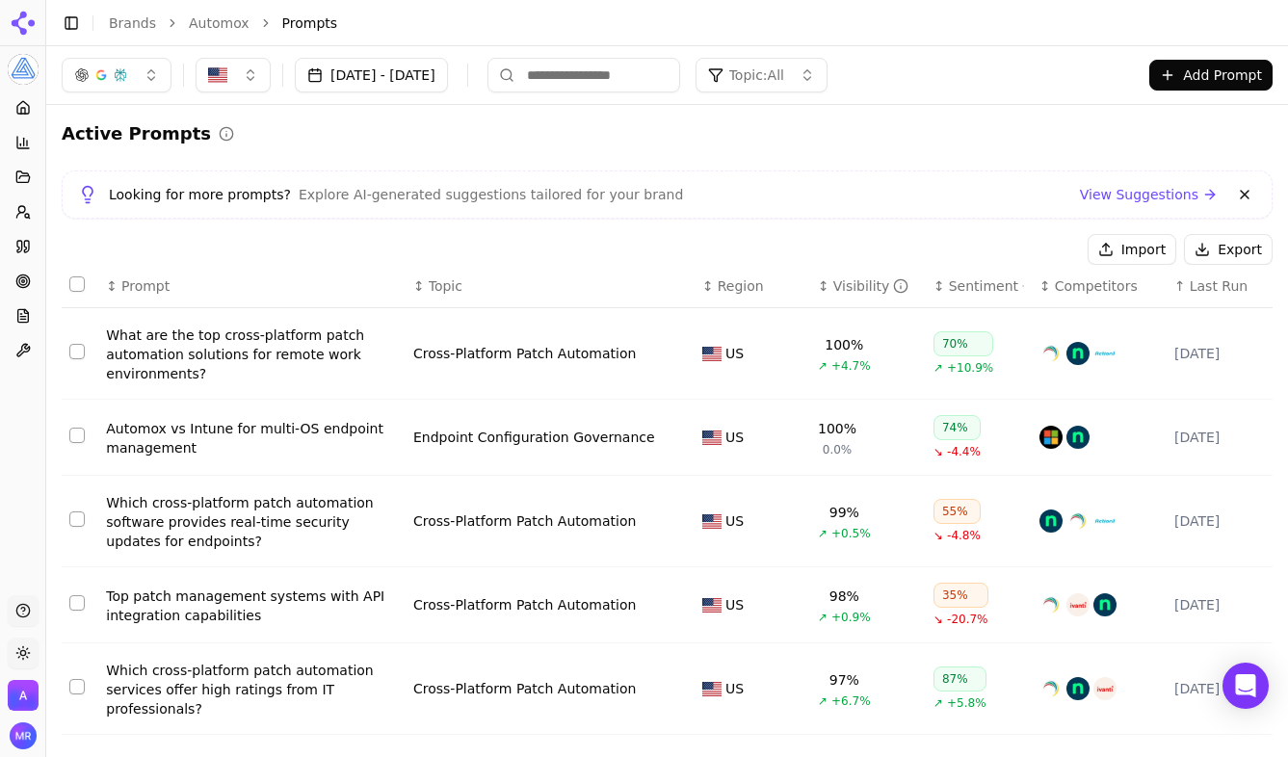
click at [1218, 287] on span "Last Run" at bounding box center [1219, 286] width 58 height 19
click at [784, 82] on span "Topic: All" at bounding box center [756, 75] width 55 height 19
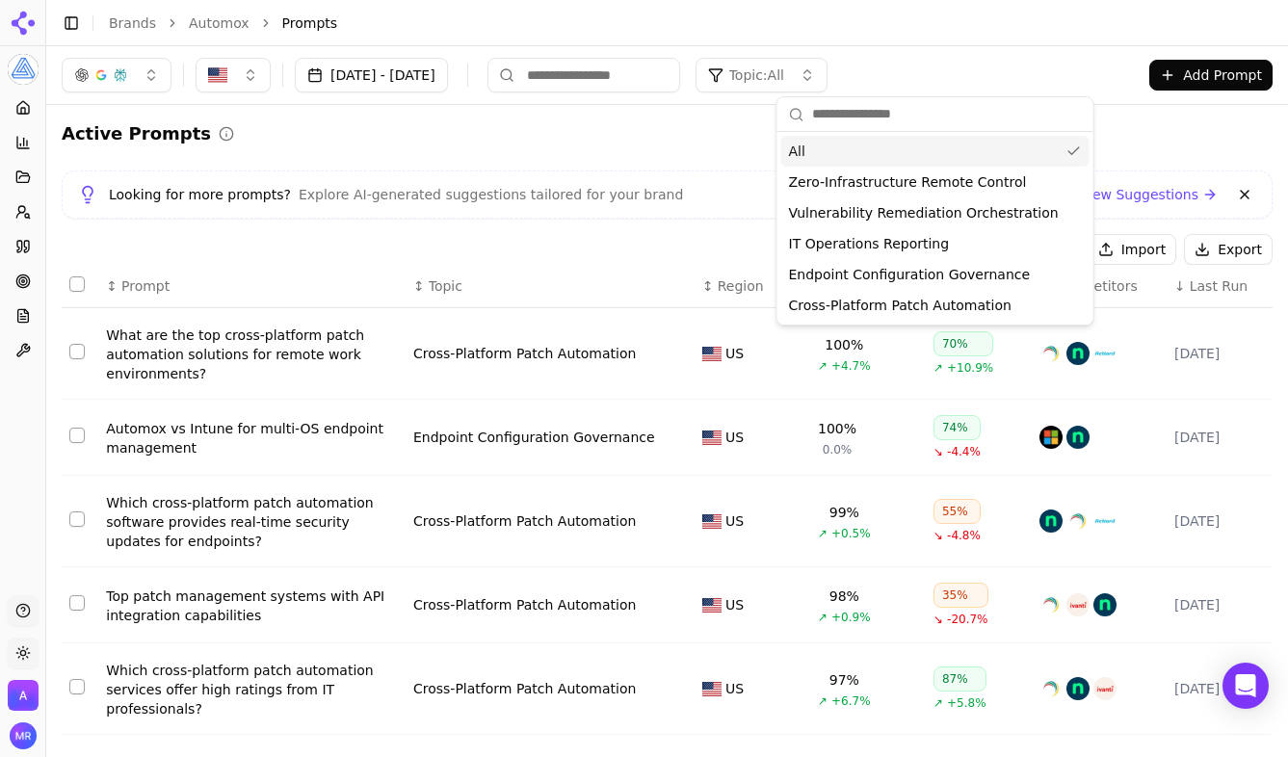
click at [876, 119] on input "text" at bounding box center [947, 114] width 270 height 39
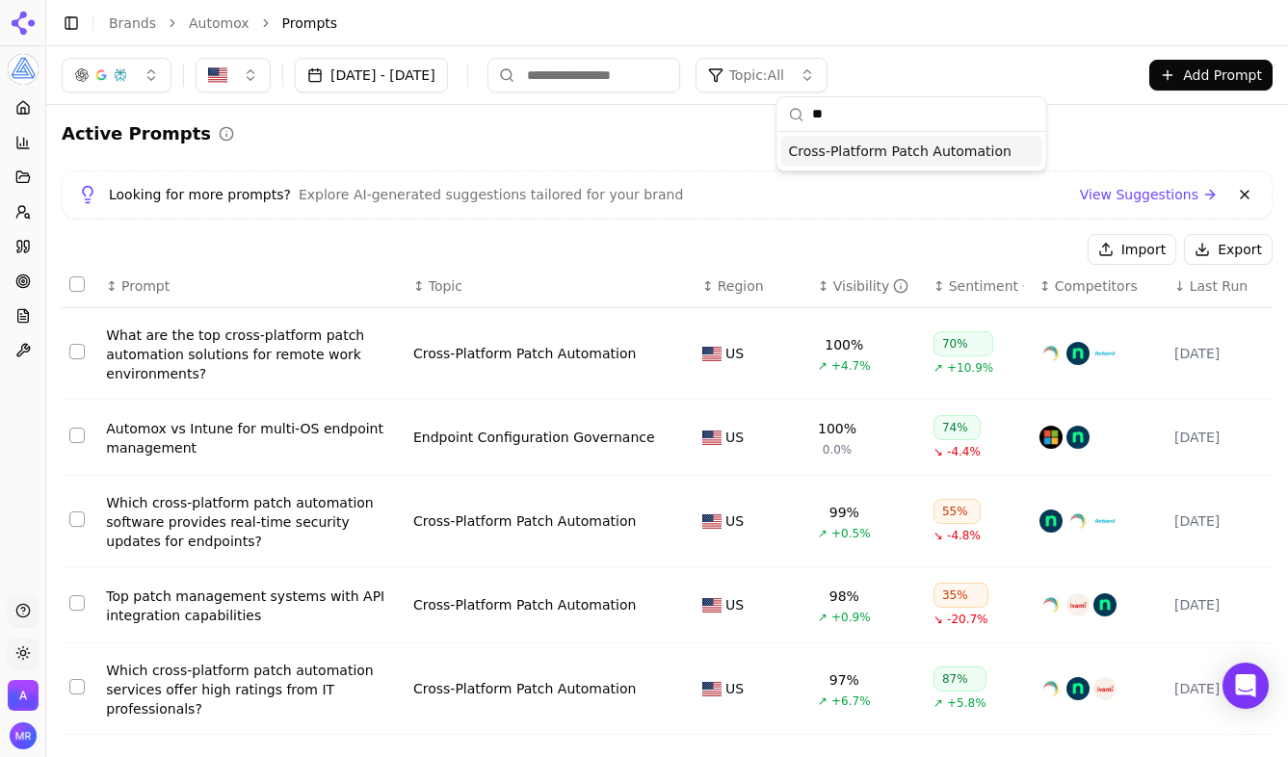
type input "*"
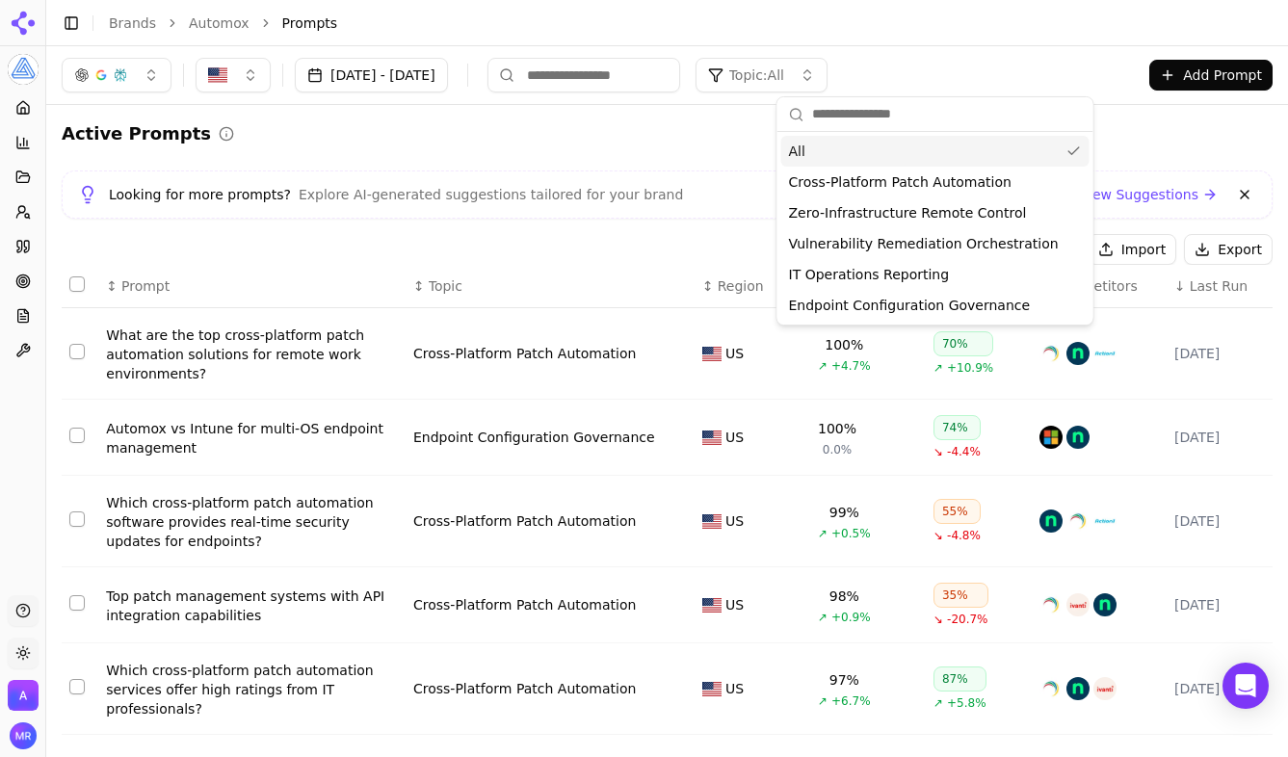
click at [496, 177] on div "Looking for more prompts? Explore AI-generated suggestions tailored for your br…" at bounding box center [667, 195] width 1211 height 48
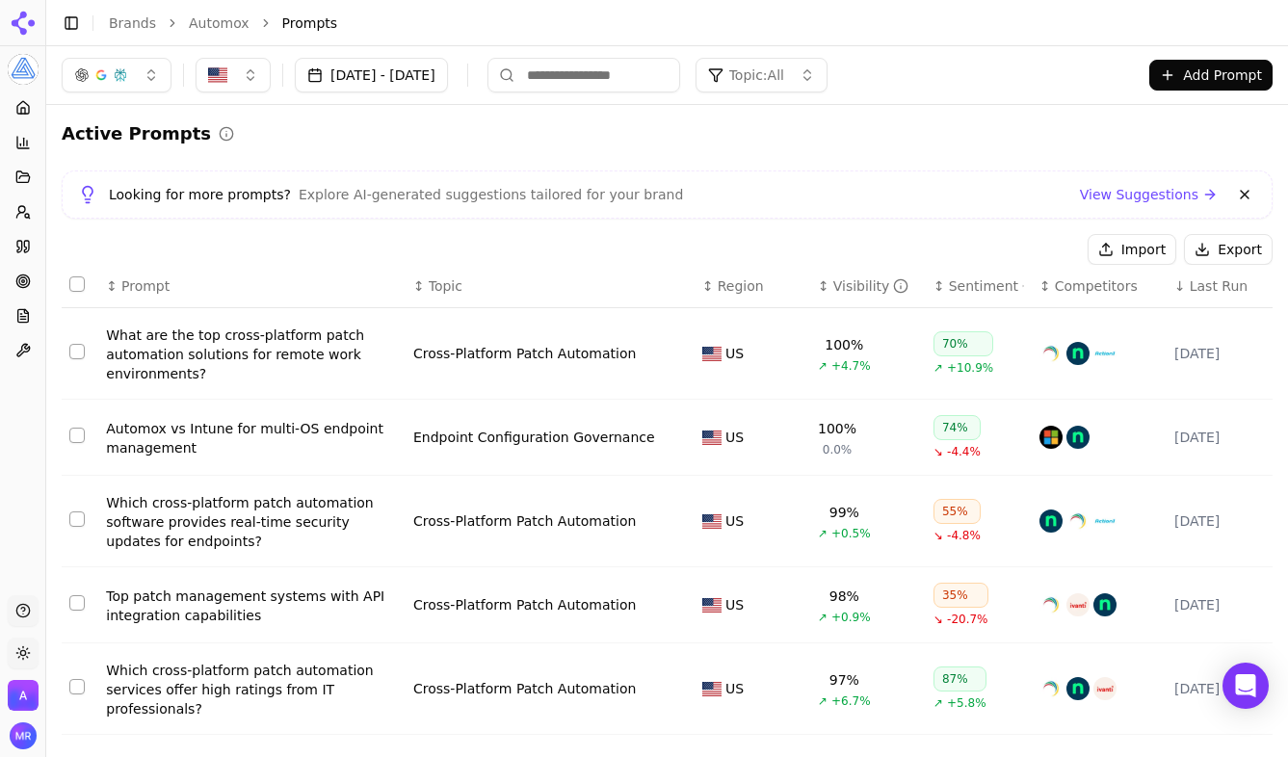
click at [1236, 73] on button "Add Prompt" at bounding box center [1211, 75] width 123 height 31
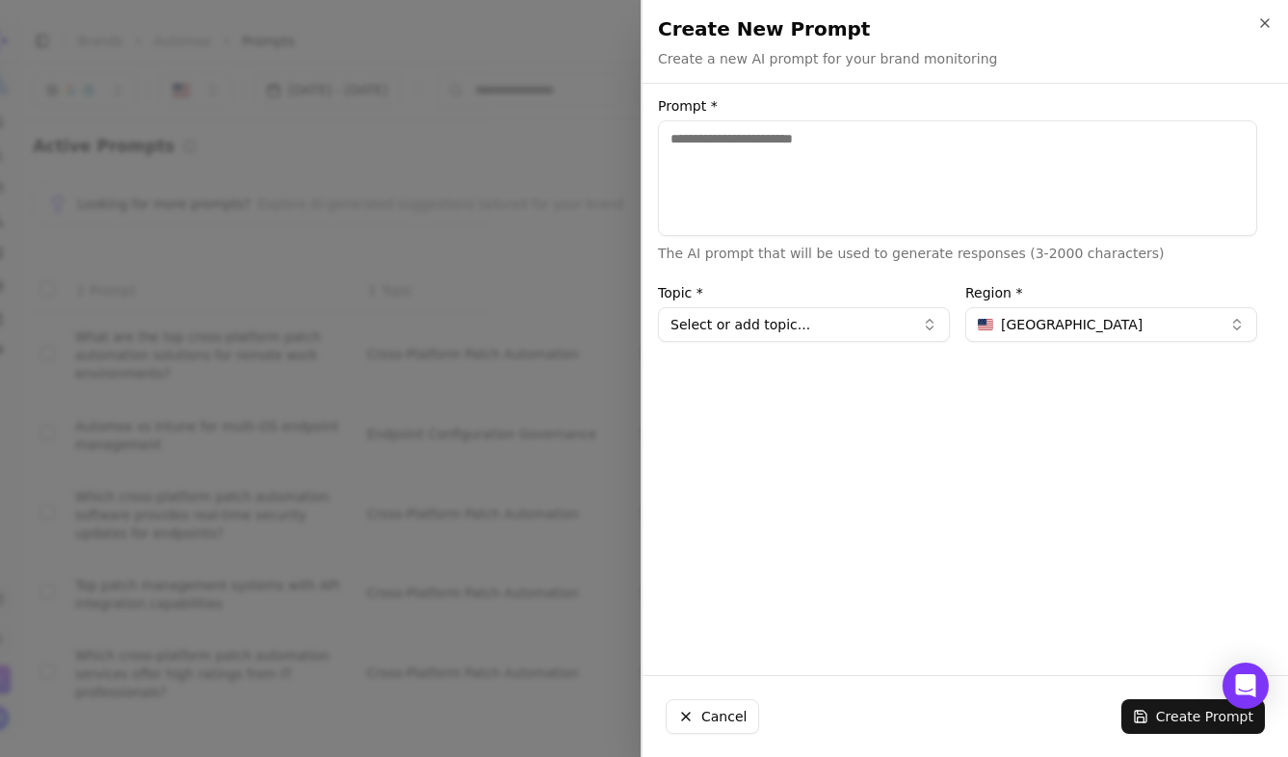
click at [900, 191] on textarea "Prompt *" at bounding box center [957, 178] width 599 height 116
type textarea "**********"
click at [854, 332] on button "Select or add topic..." at bounding box center [804, 324] width 292 height 35
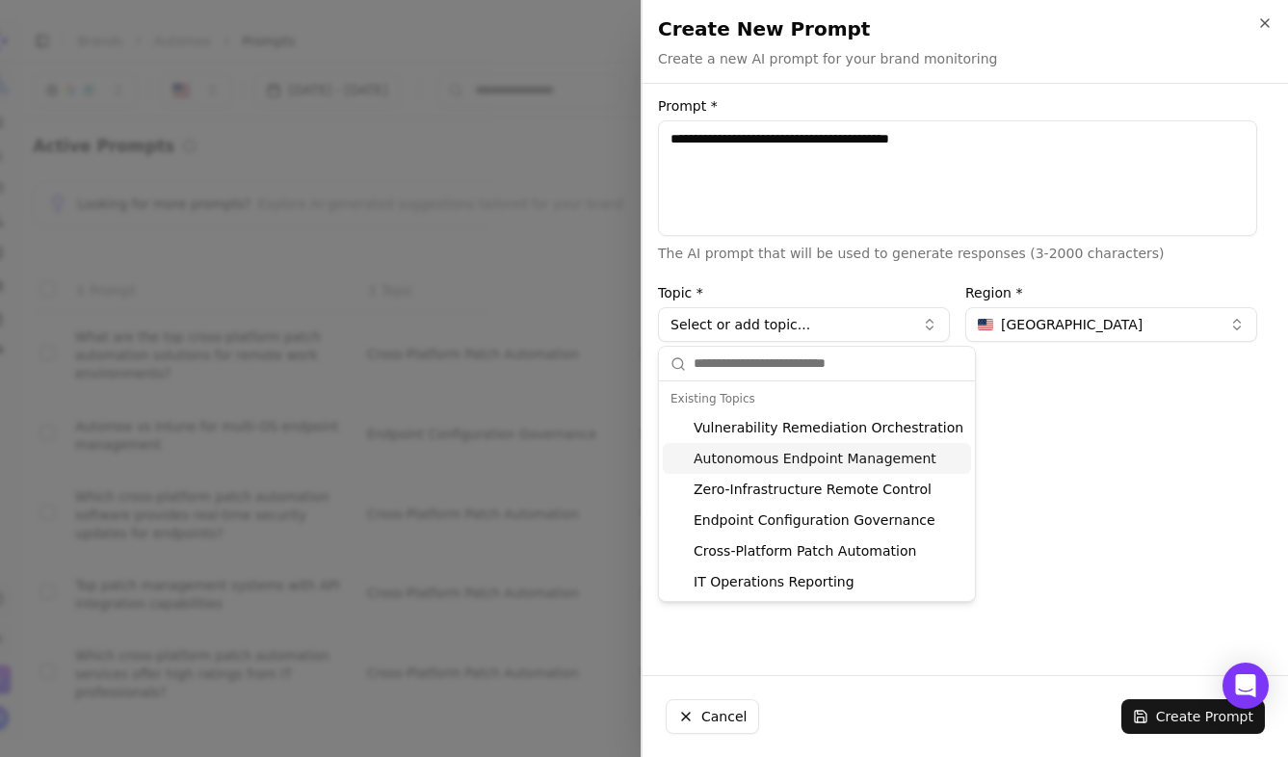
click at [820, 465] on div "Autonomous Endpoint Management" at bounding box center [817, 458] width 308 height 31
type input "**********"
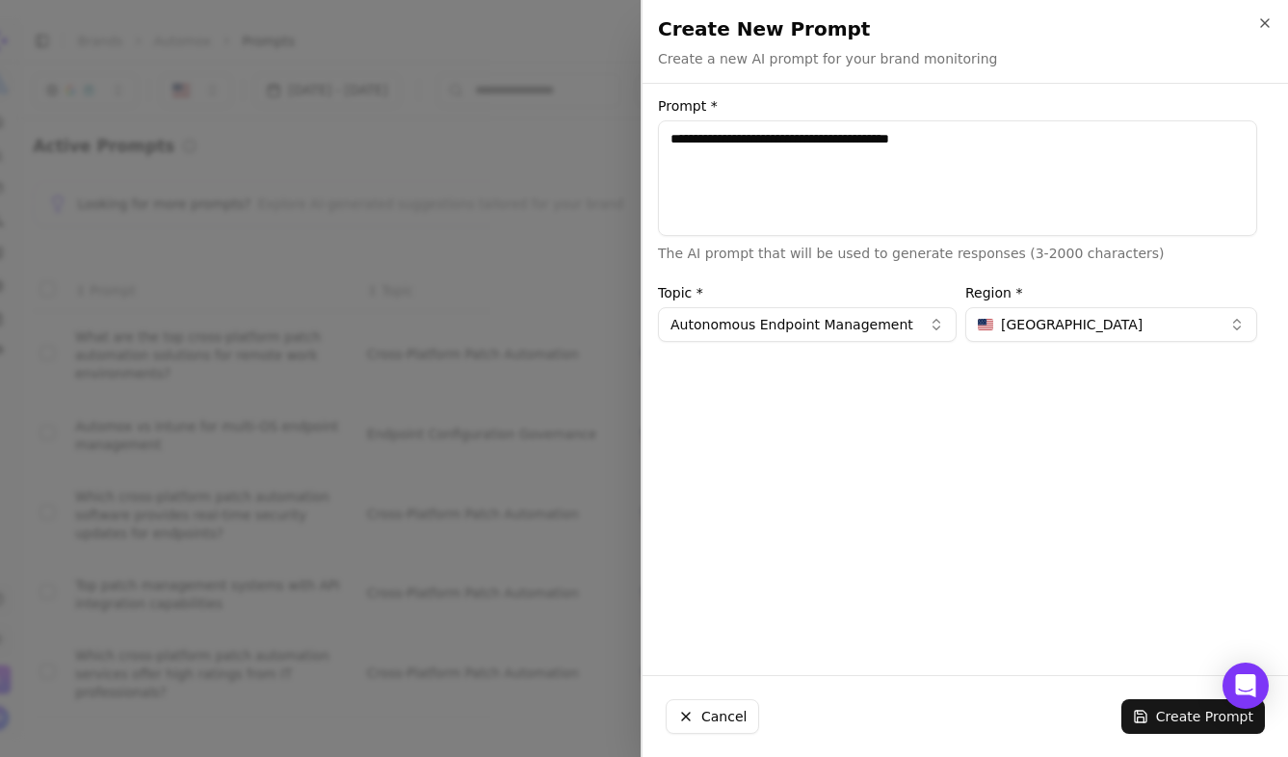
click at [1166, 706] on button "Create Prompt" at bounding box center [1194, 717] width 144 height 35
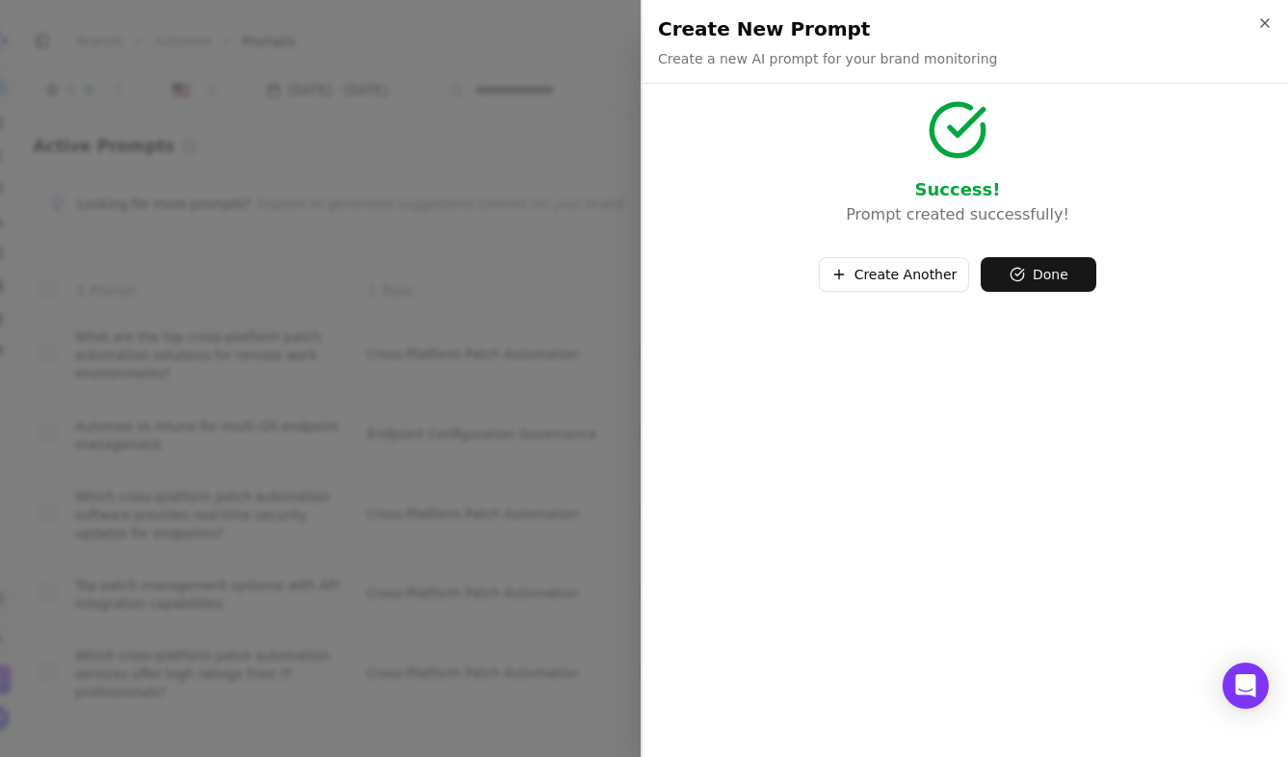
click at [1047, 272] on button "Done" at bounding box center [1039, 274] width 116 height 35
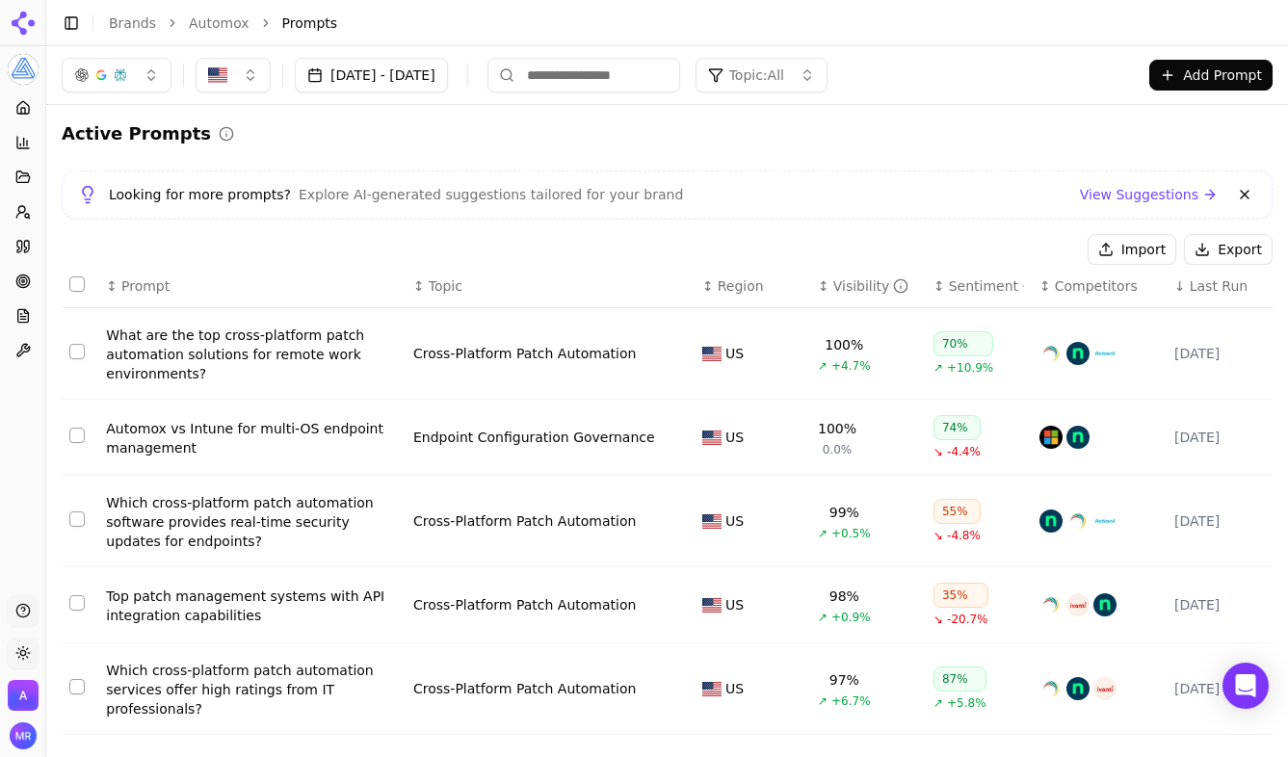
click at [1196, 71] on button "Add Prompt" at bounding box center [1211, 75] width 123 height 31
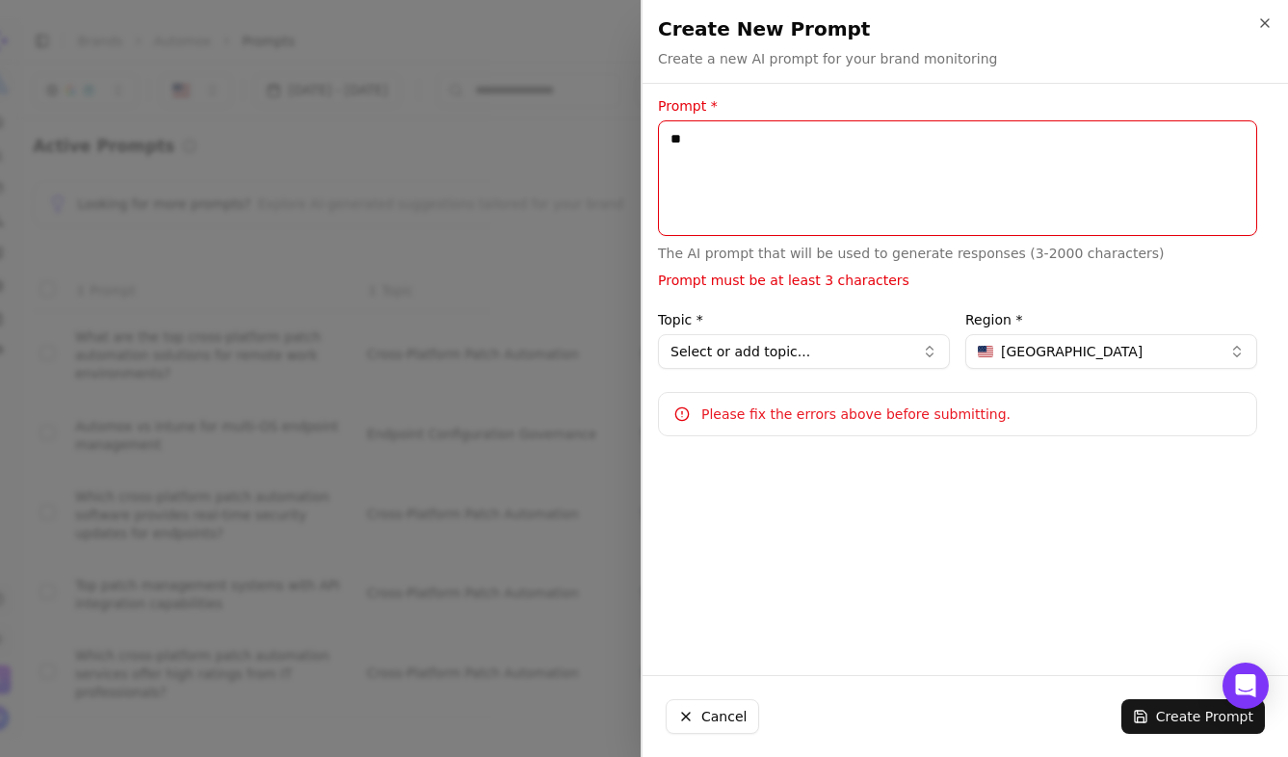
type textarea "*"
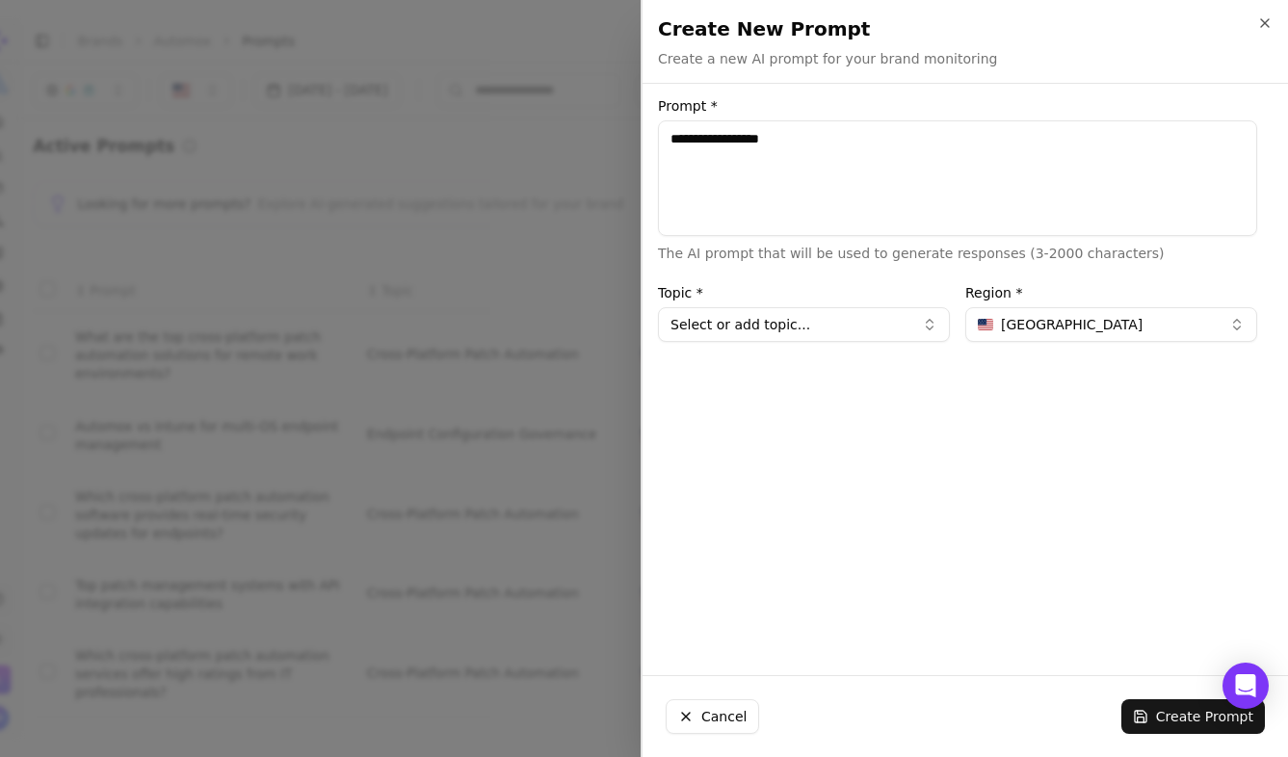
type textarea "**********"
click at [860, 316] on button "Select or add topic..." at bounding box center [804, 324] width 292 height 35
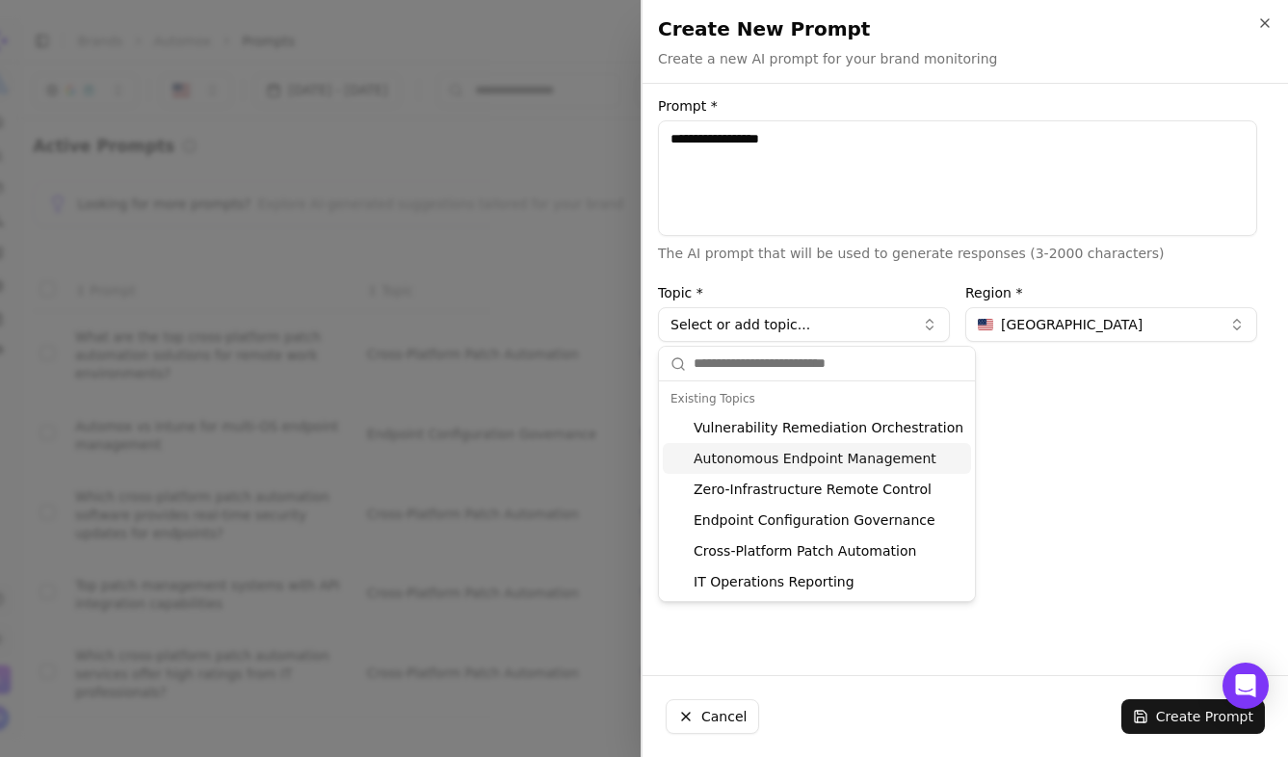
click at [845, 461] on div "Autonomous Endpoint Management" at bounding box center [817, 458] width 308 height 31
type input "**********"
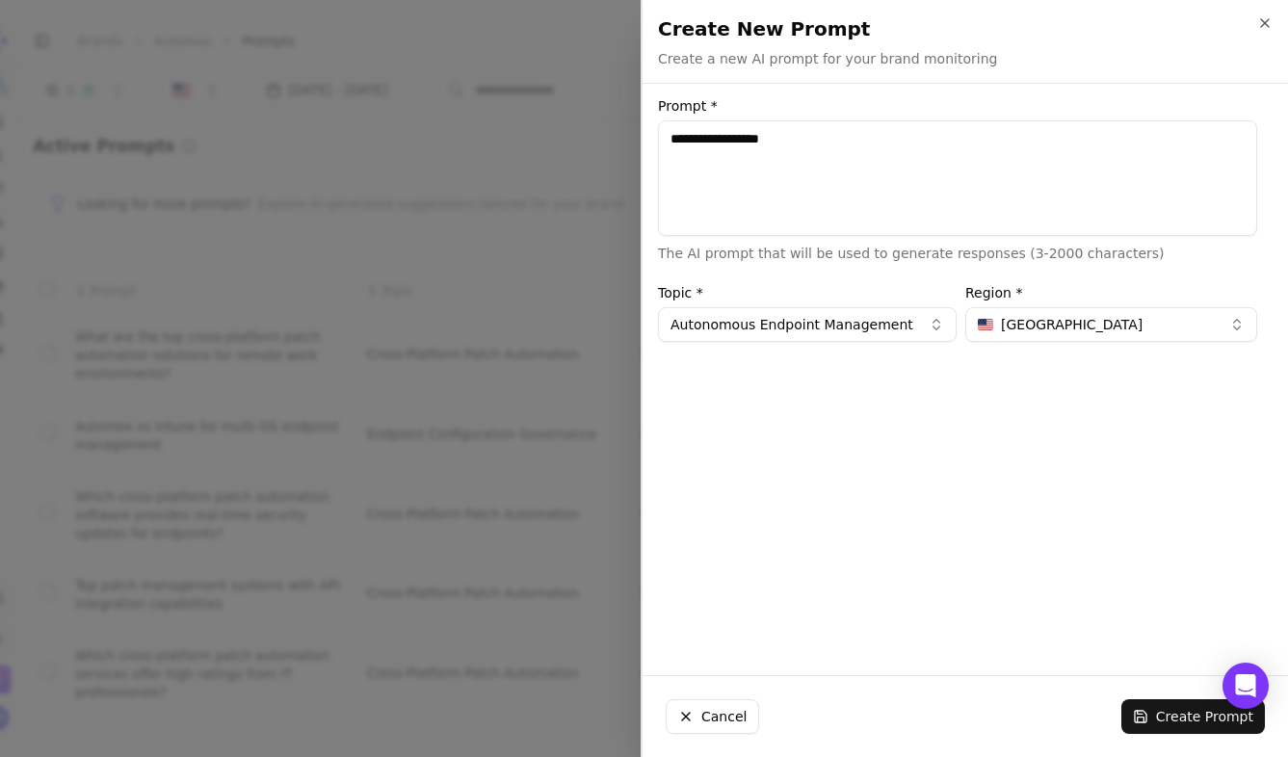
click at [1197, 723] on button "Create Prompt" at bounding box center [1194, 717] width 144 height 35
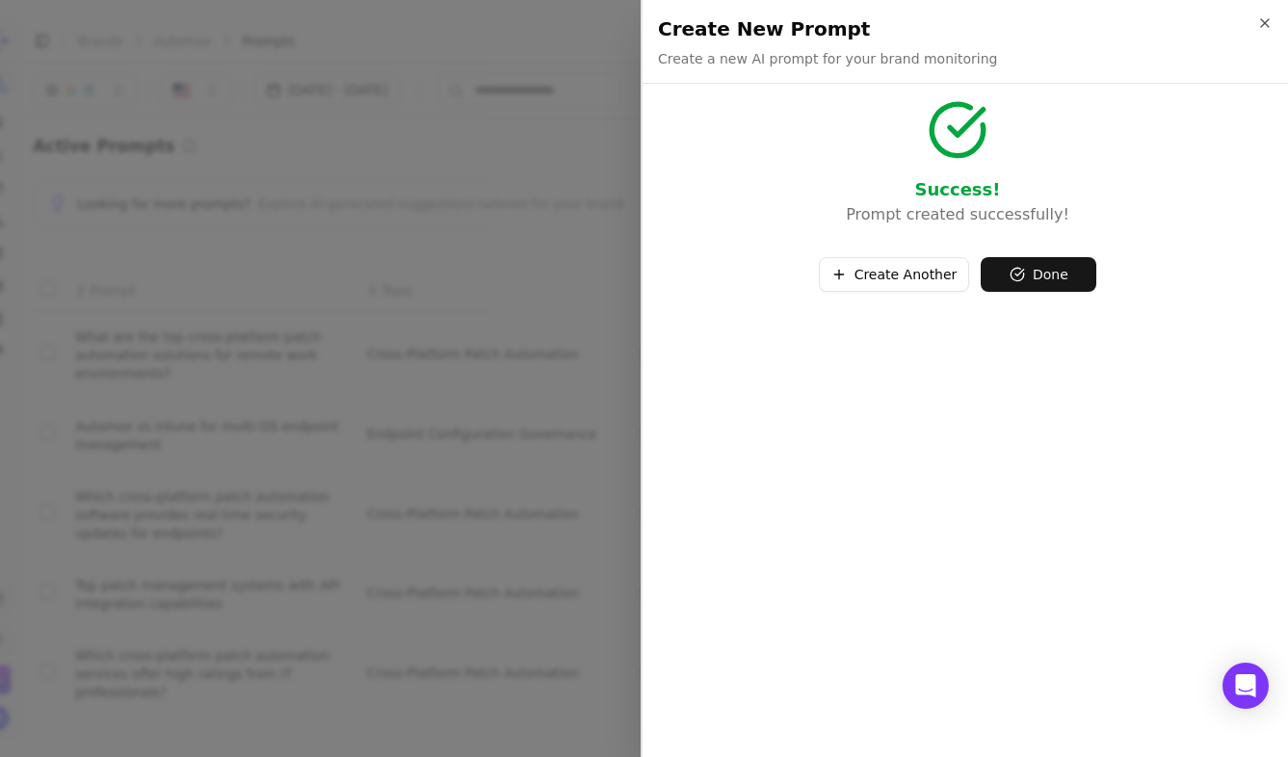
click at [1004, 272] on button "Done" at bounding box center [1039, 274] width 116 height 35
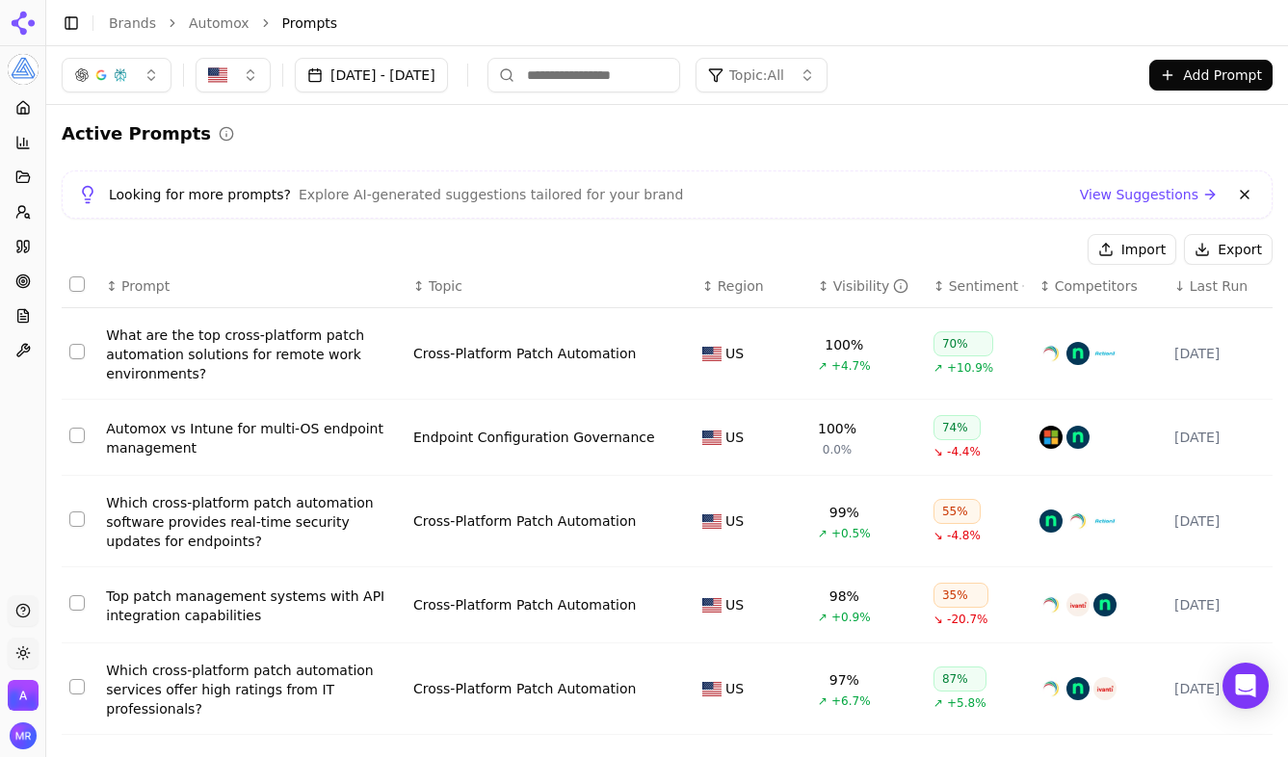
click at [1201, 77] on button "Add Prompt" at bounding box center [1211, 75] width 123 height 31
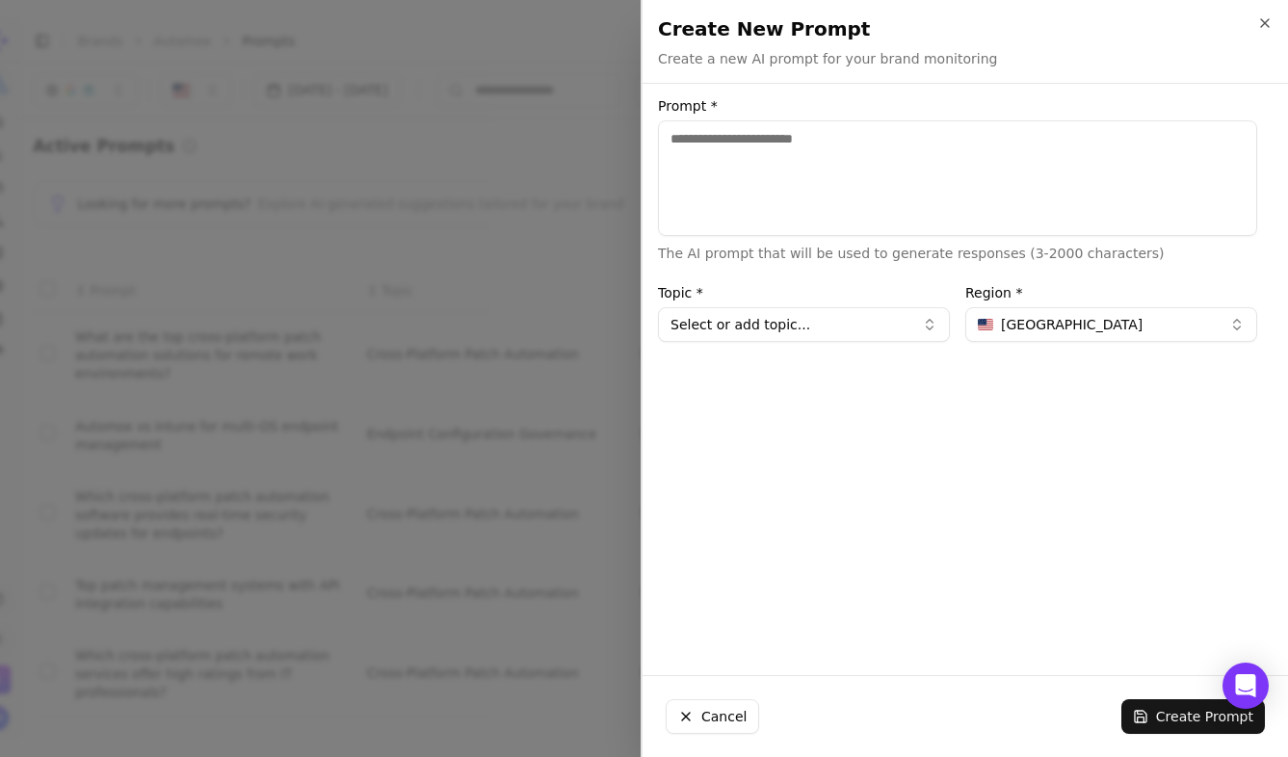
click at [904, 219] on textarea "Prompt *" at bounding box center [957, 178] width 599 height 116
type textarea "**********"
click at [831, 323] on button "Select or add topic..." at bounding box center [804, 324] width 292 height 35
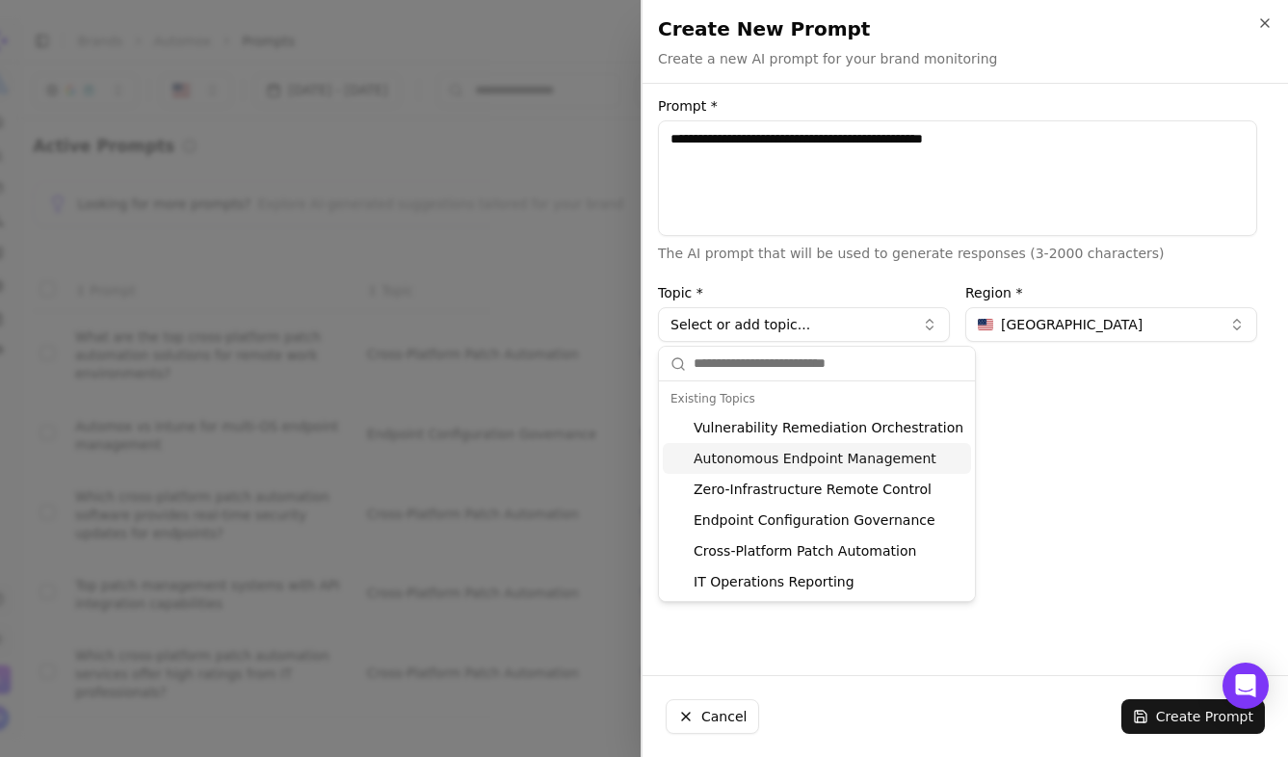
click at [848, 464] on div "Autonomous Endpoint Management" at bounding box center [817, 458] width 308 height 31
type input "**********"
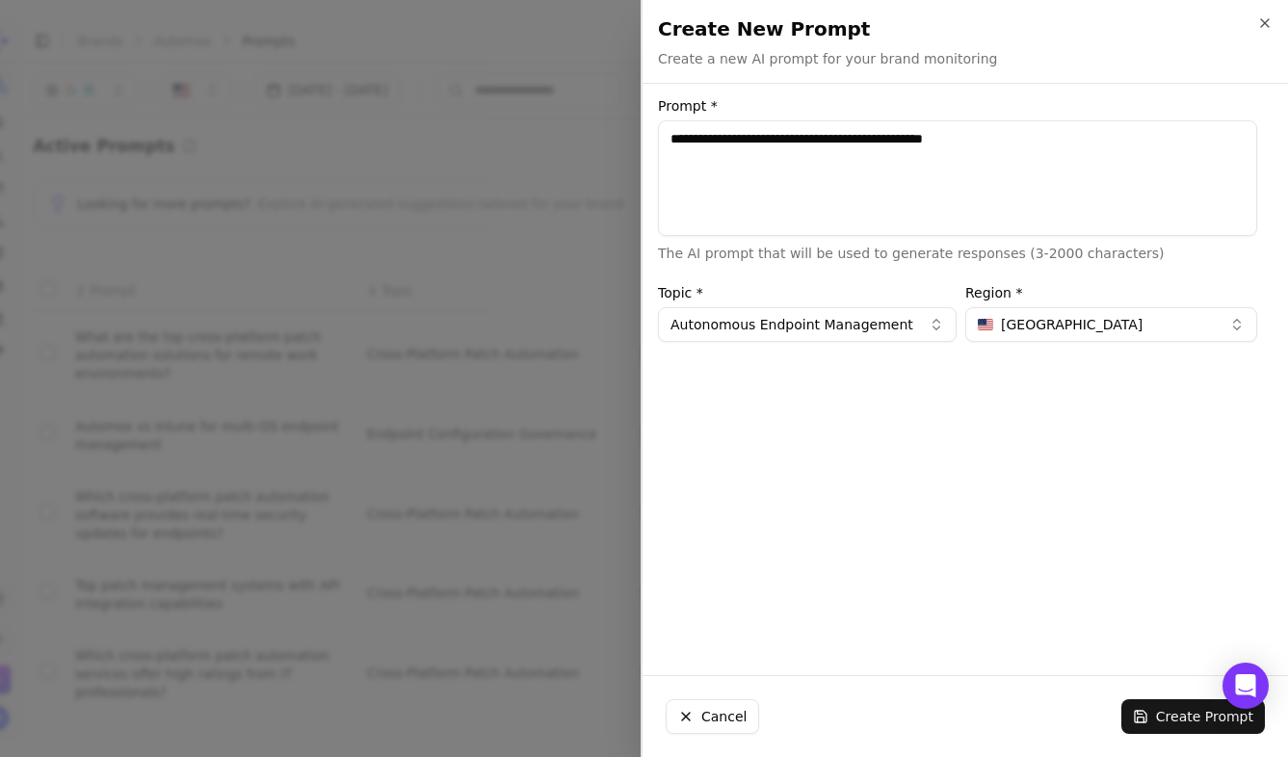
click at [1175, 719] on button "Create Prompt" at bounding box center [1194, 717] width 144 height 35
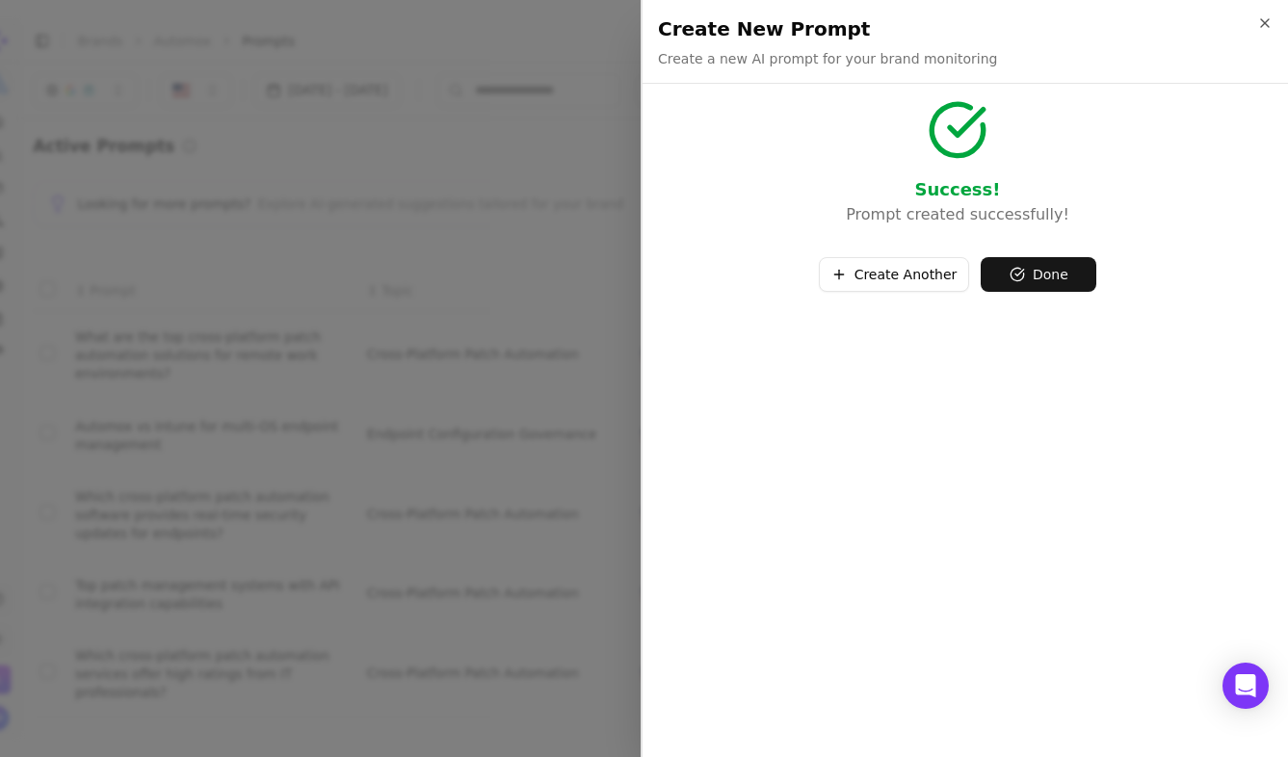
click at [1084, 269] on button "Done" at bounding box center [1039, 274] width 116 height 35
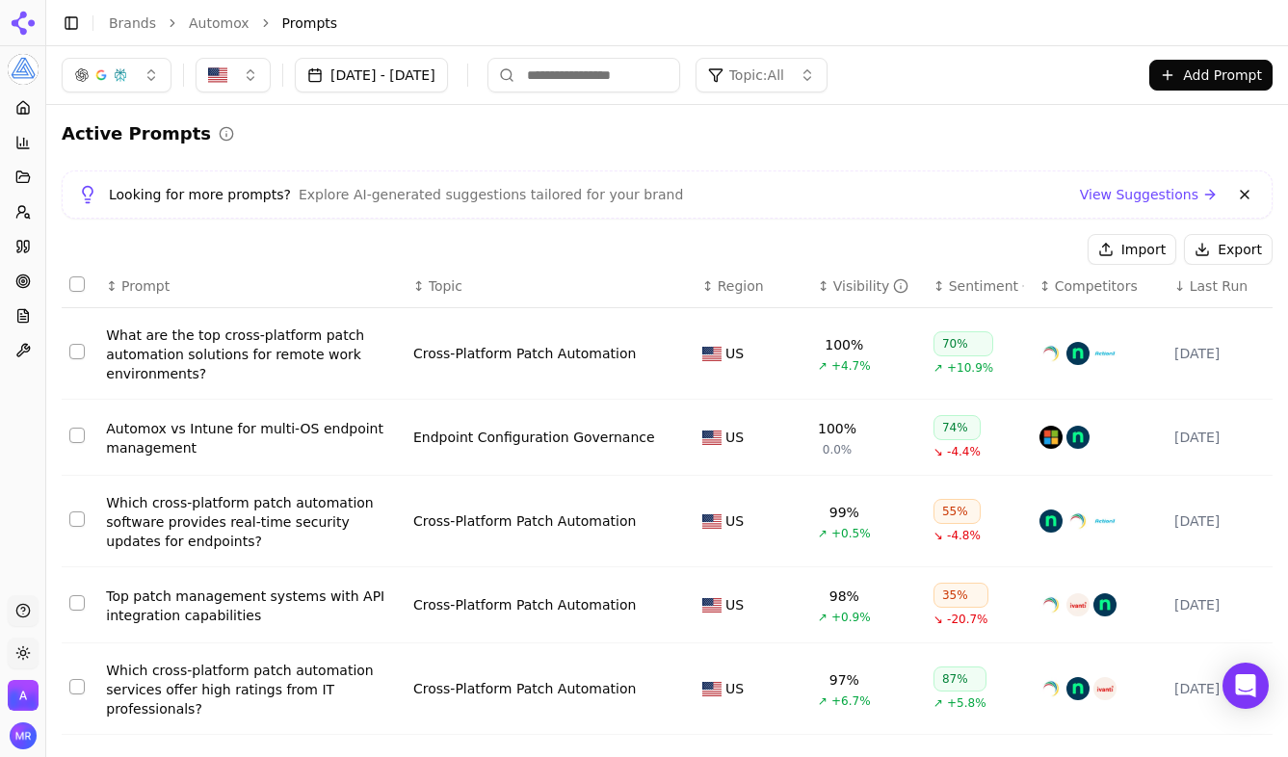
click at [784, 79] on span "Topic: All" at bounding box center [756, 75] width 55 height 19
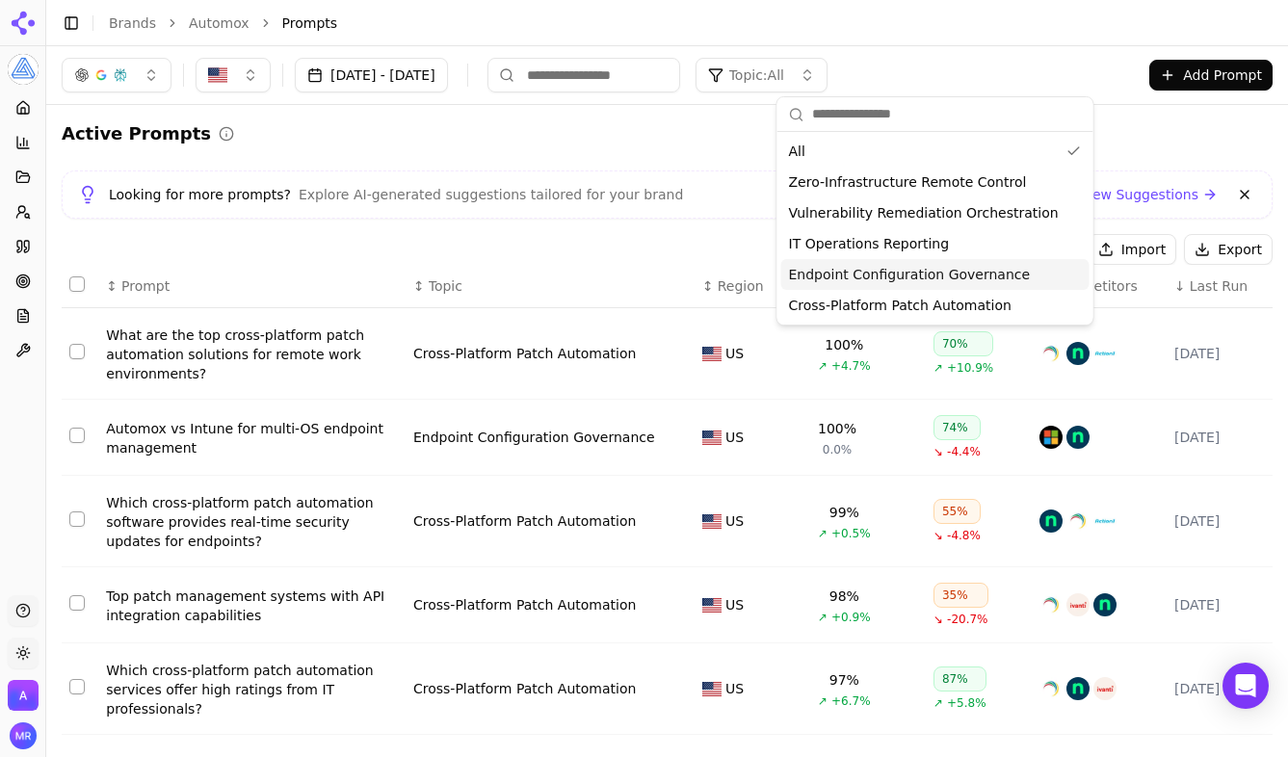
click at [631, 171] on div "Looking for more prompts? Explore AI-generated suggestions tailored for your br…" at bounding box center [667, 195] width 1211 height 48
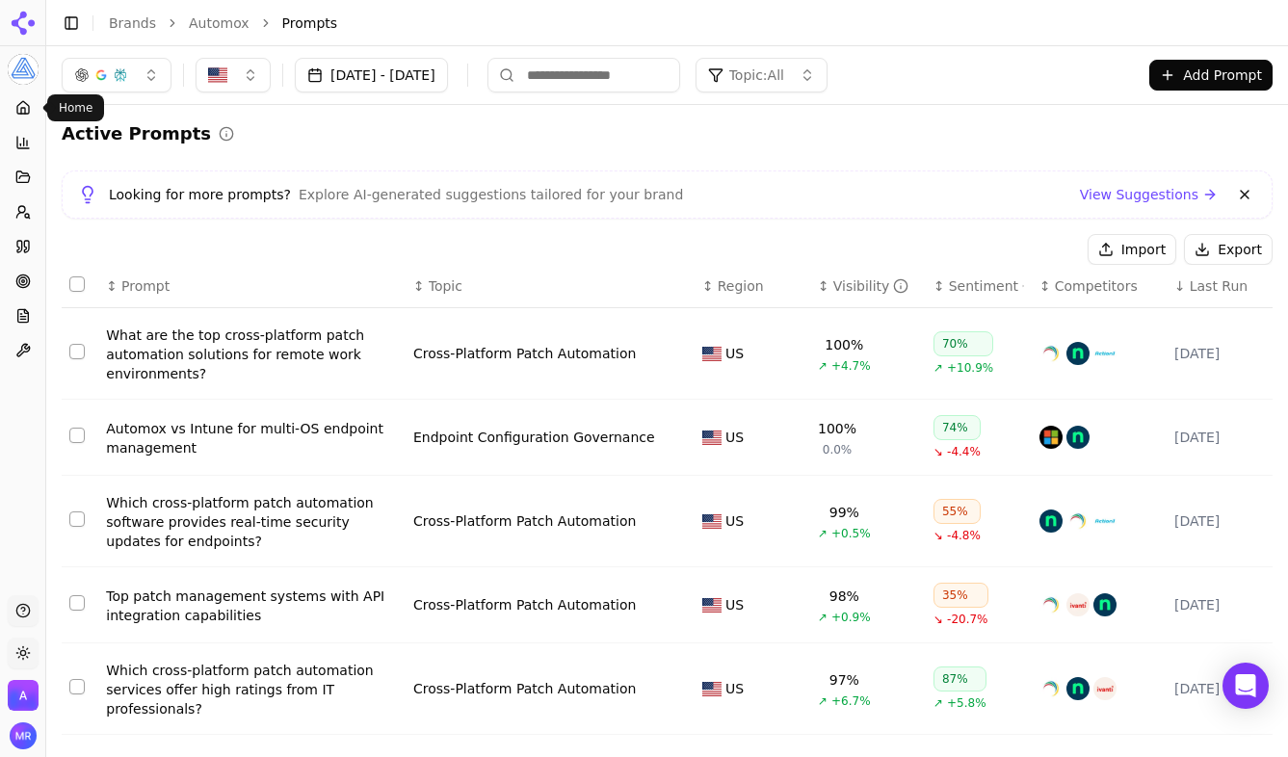
click at [17, 114] on icon at bounding box center [23, 107] width 12 height 13
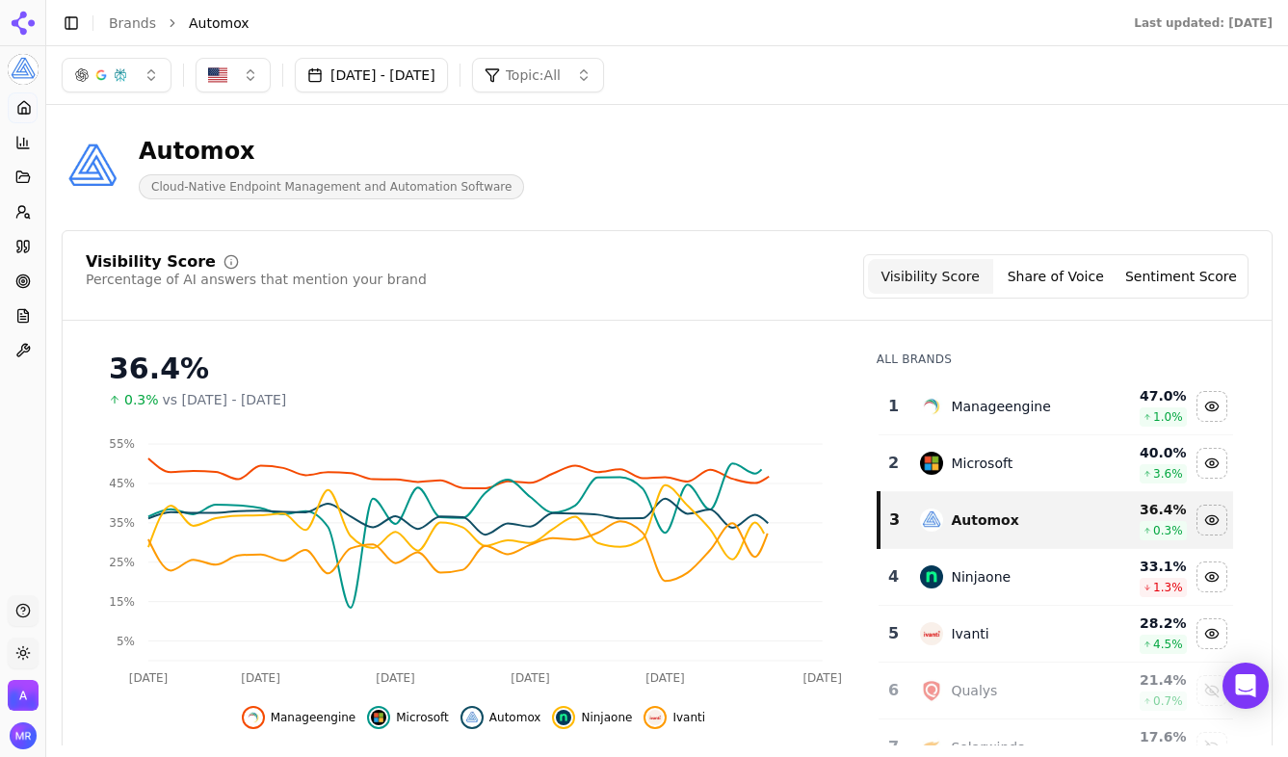
click at [436, 77] on button "[DATE] - [DATE]" at bounding box center [371, 75] width 153 height 35
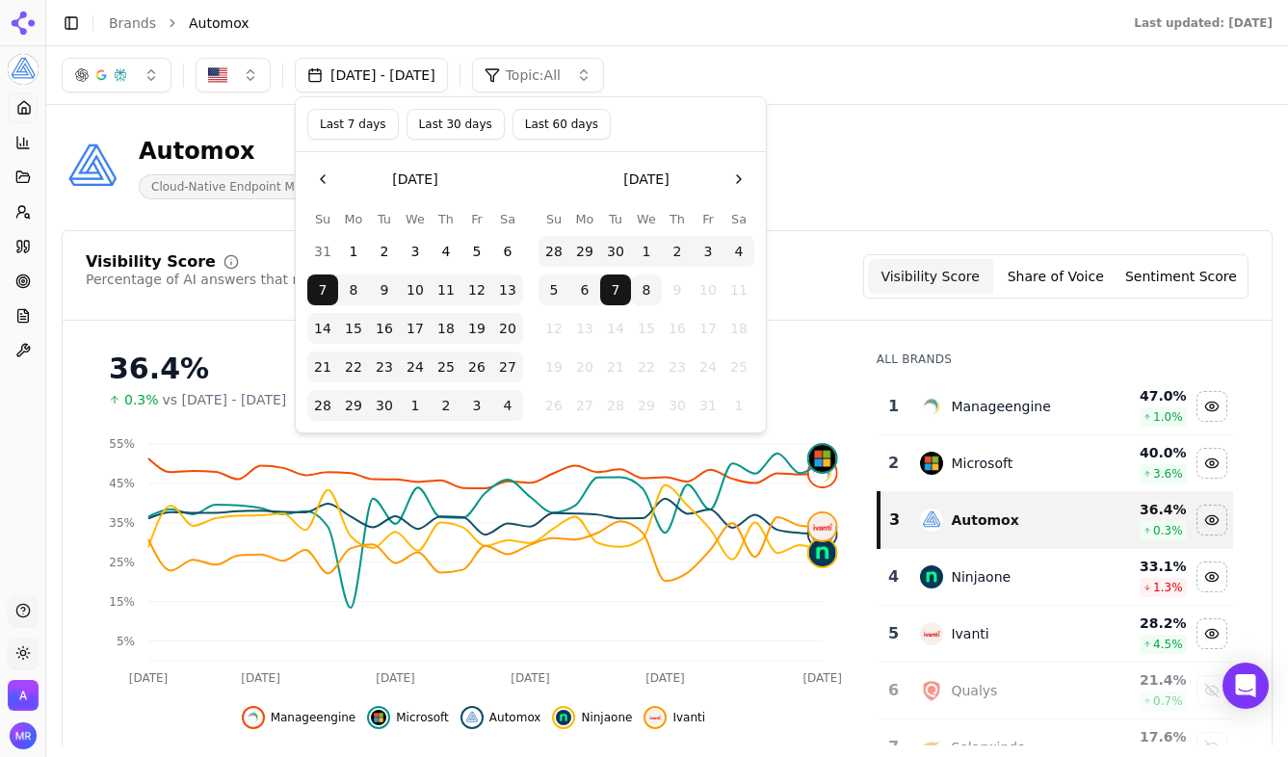
click at [558, 137] on button "Last 60 days" at bounding box center [562, 124] width 98 height 31
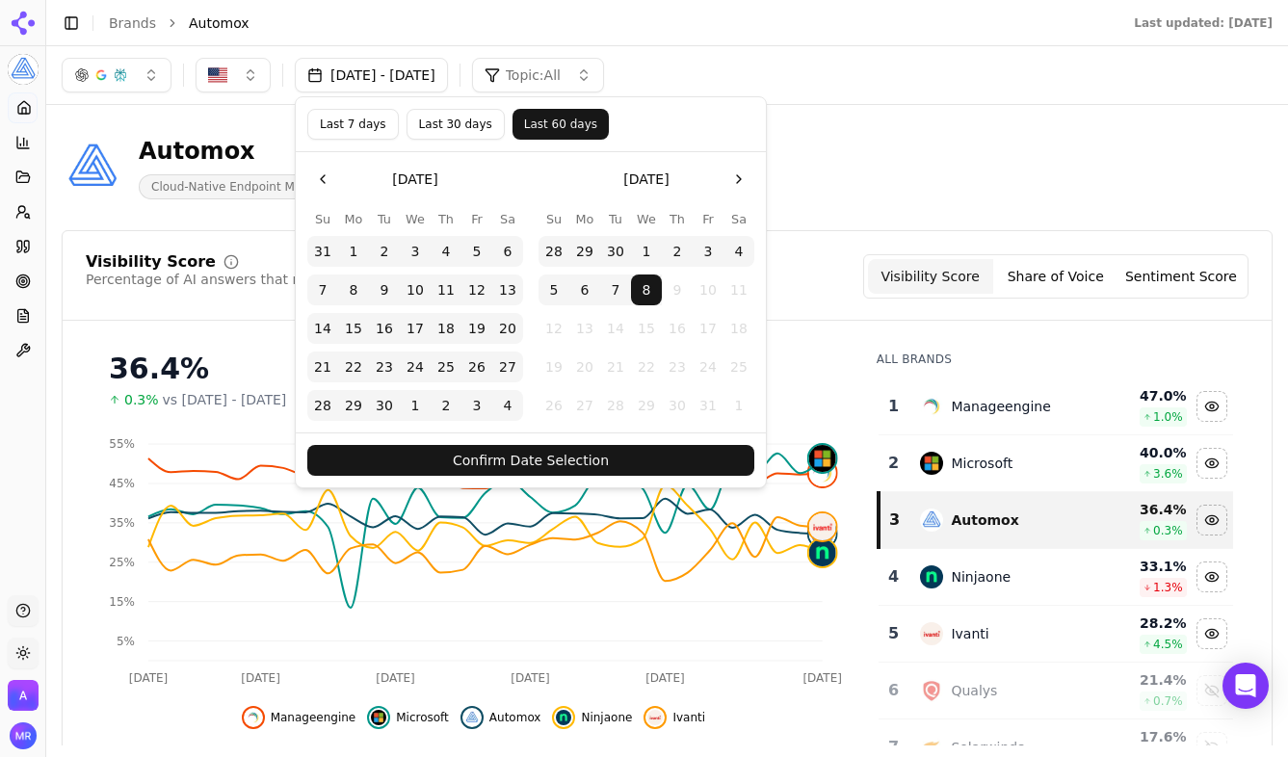
click at [595, 449] on button "Confirm Date Selection" at bounding box center [530, 460] width 447 height 31
